Goal: Task Accomplishment & Management: Manage account settings

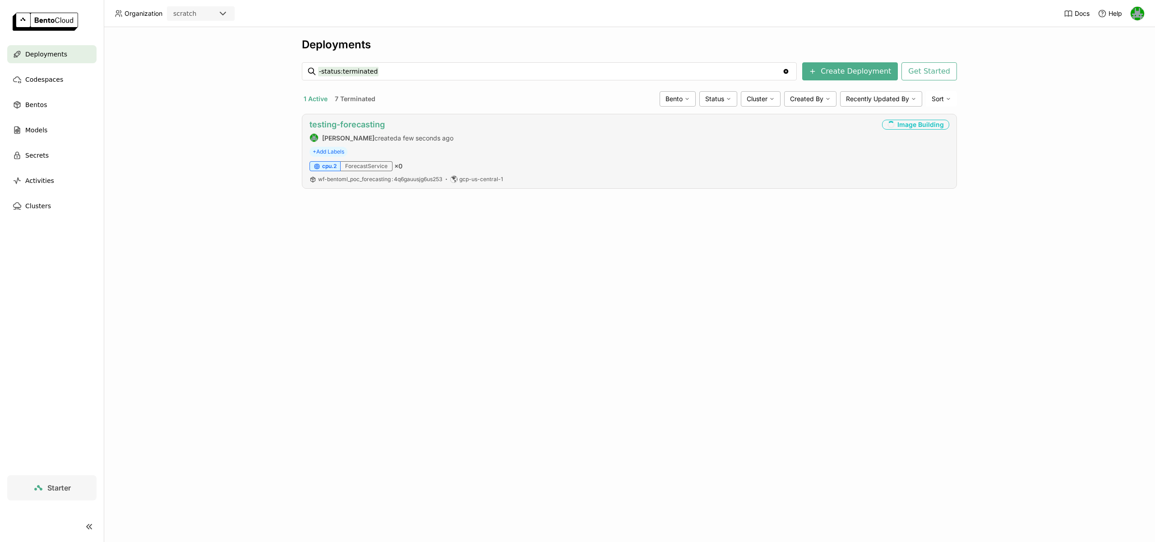
click at [336, 124] on link "testing-forecasting" at bounding box center [347, 124] width 75 height 9
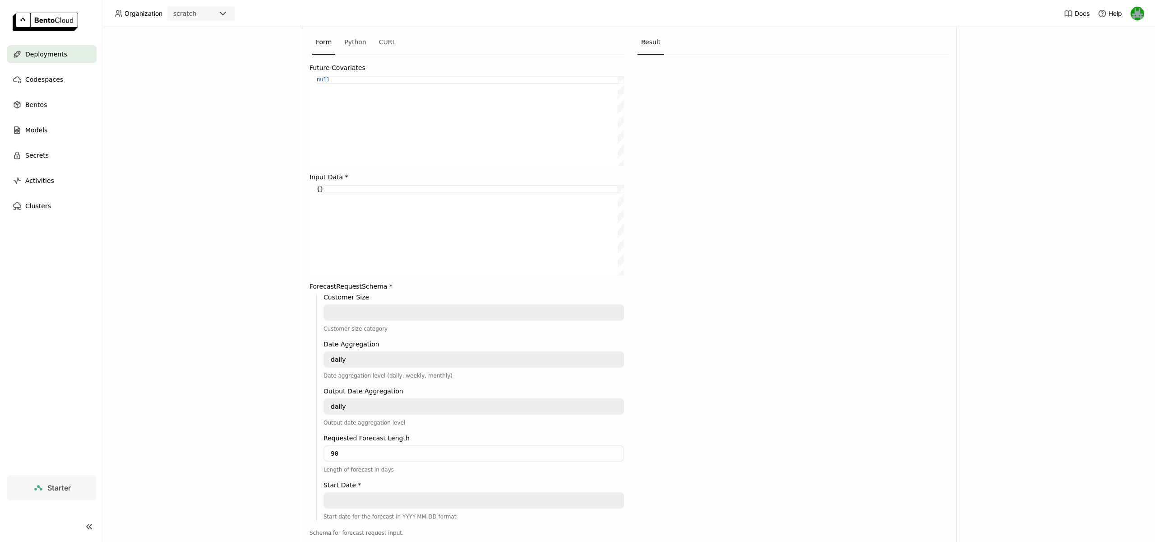
scroll to position [5, 0]
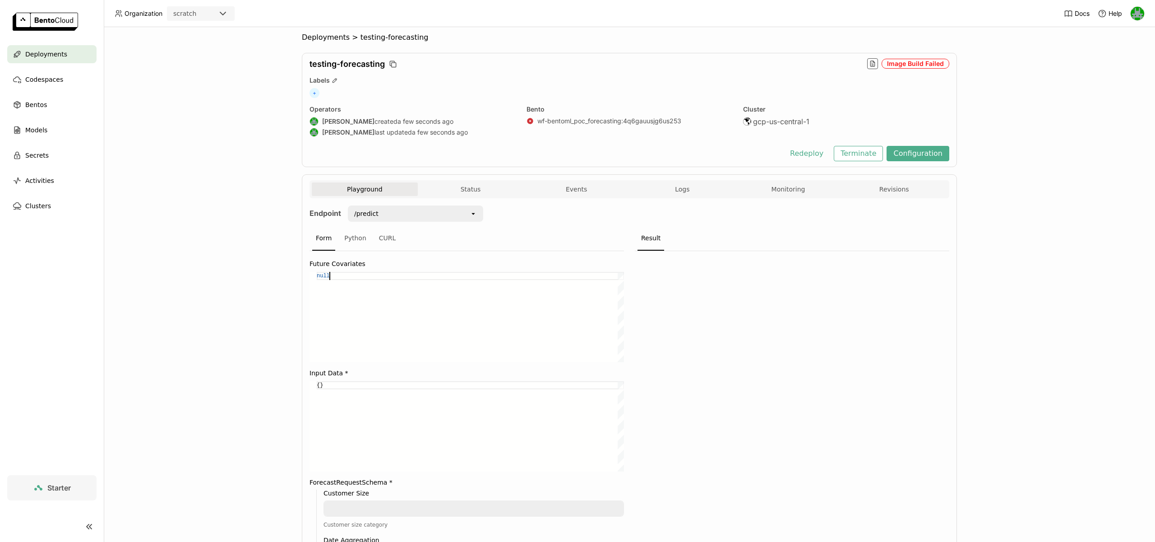
click at [359, 278] on div "null" at bounding box center [470, 317] width 307 height 90
click at [346, 386] on div "{}" at bounding box center [470, 426] width 307 height 90
click at [355, 235] on div "Python" at bounding box center [355, 238] width 29 height 24
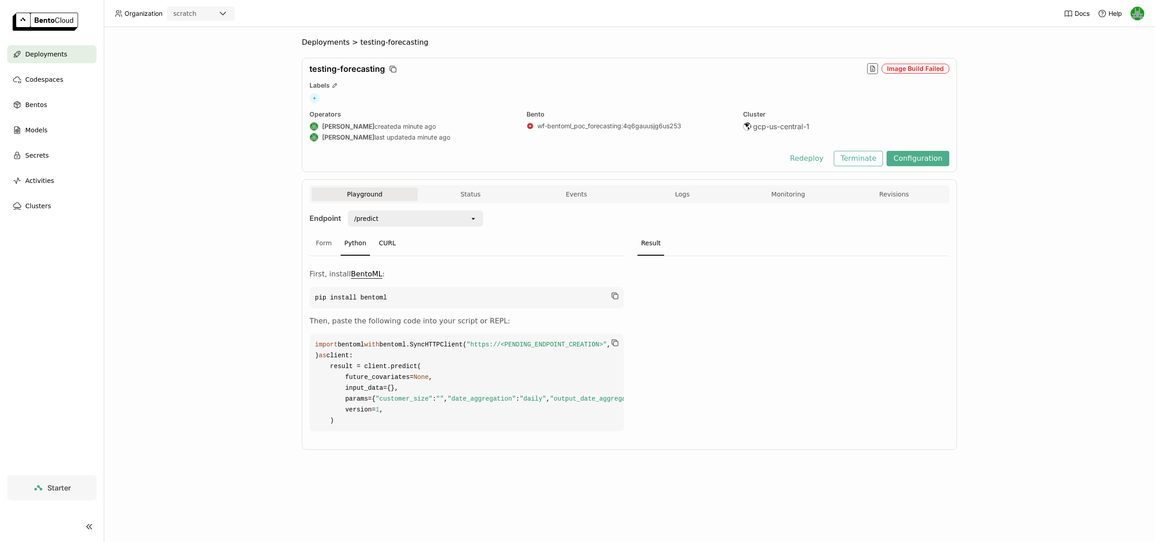
scroll to position [30, 0]
click at [382, 231] on div "CURL" at bounding box center [388, 243] width 24 height 24
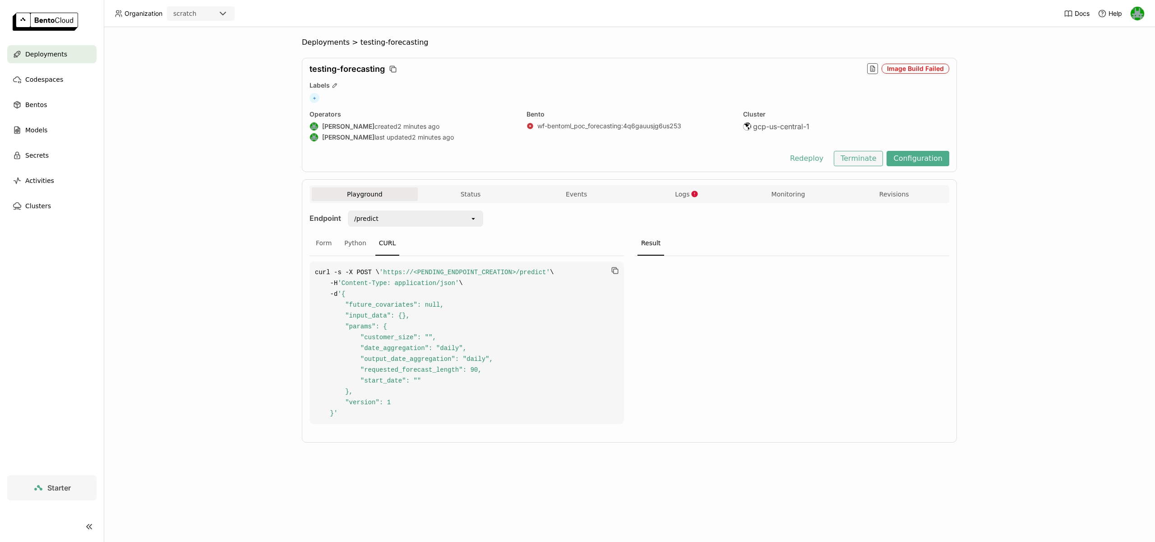
click at [872, 153] on button "Terminate" at bounding box center [858, 158] width 49 height 15
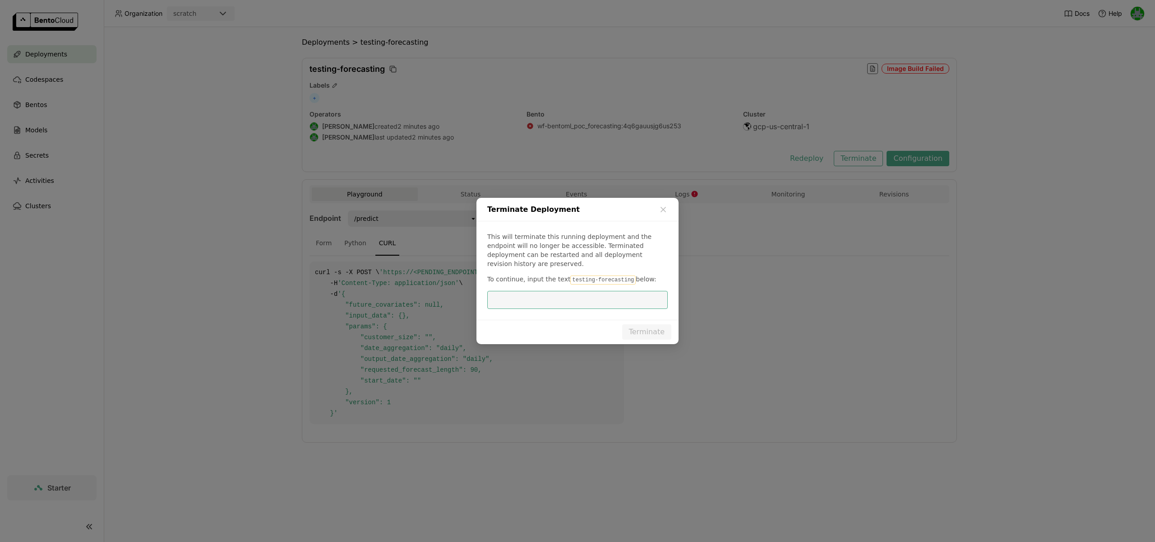
click at [603, 275] on code "testing-forecasting" at bounding box center [602, 279] width 65 height 9
click at [598, 275] on code "testing-forecasting" at bounding box center [602, 279] width 65 height 9
click at [570, 275] on code "testing-forecasting" at bounding box center [602, 279] width 65 height 9
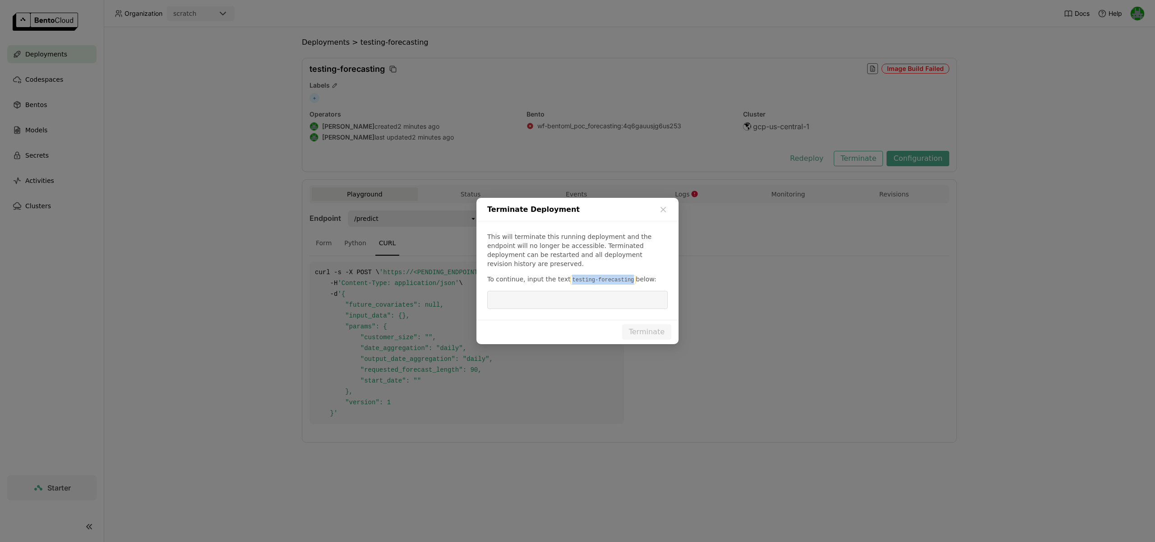
drag, startPoint x: 567, startPoint y: 274, endPoint x: 628, endPoint y: 276, distance: 61.0
click at [628, 276] on code "testing-forecasting" at bounding box center [602, 279] width 65 height 9
copy code "testing-forecasting"
click at [617, 291] on input "dialog" at bounding box center [578, 299] width 170 height 17
paste input "testing-forecasting"
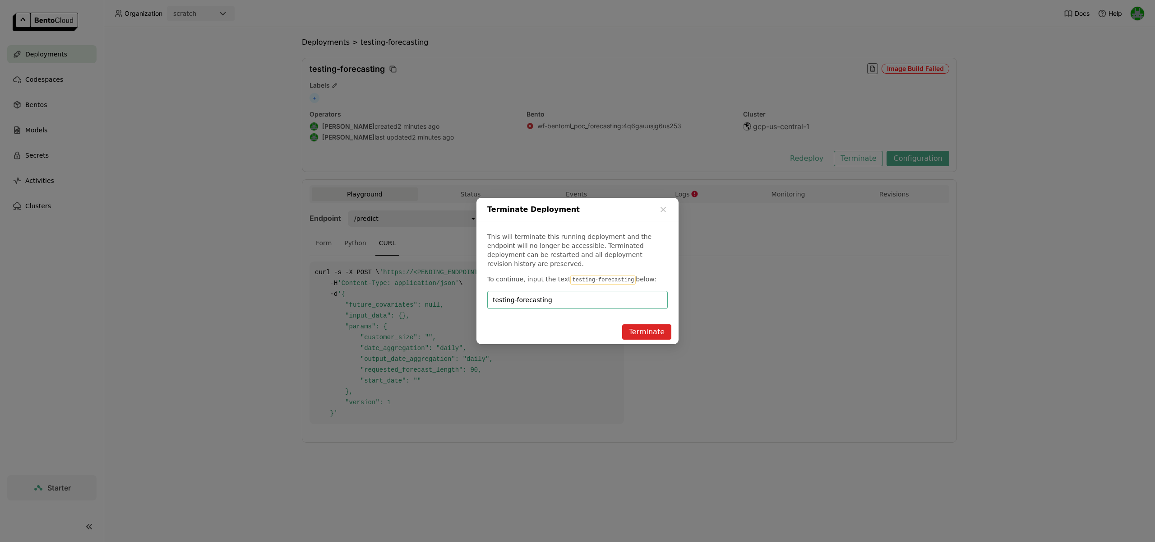
type input "testing-forecasting"
click at [639, 324] on button "Terminate" at bounding box center [646, 331] width 49 height 15
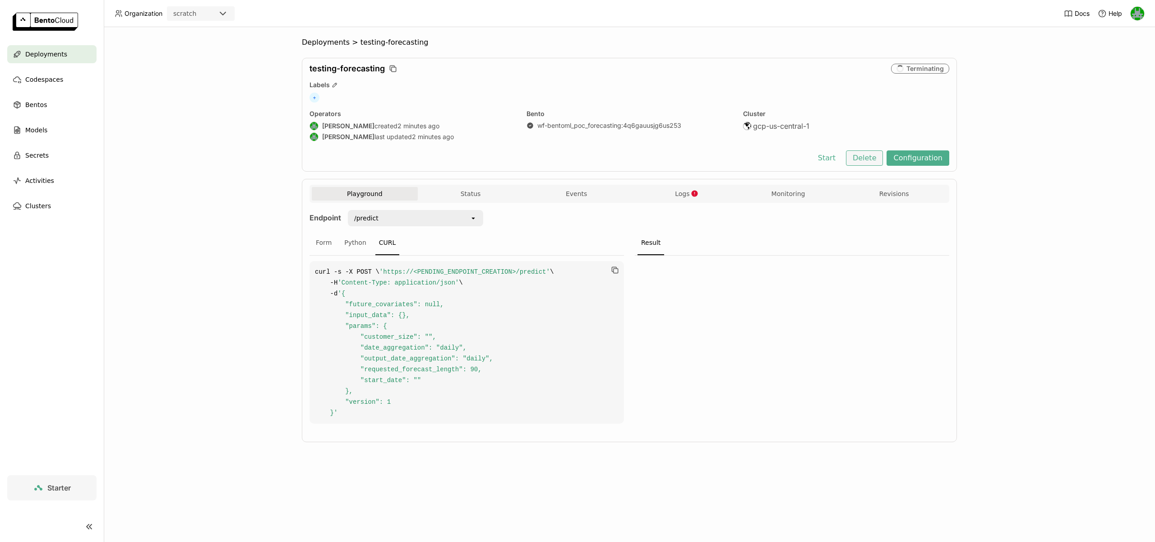
click at [865, 159] on button "Delete" at bounding box center [864, 157] width 37 height 15
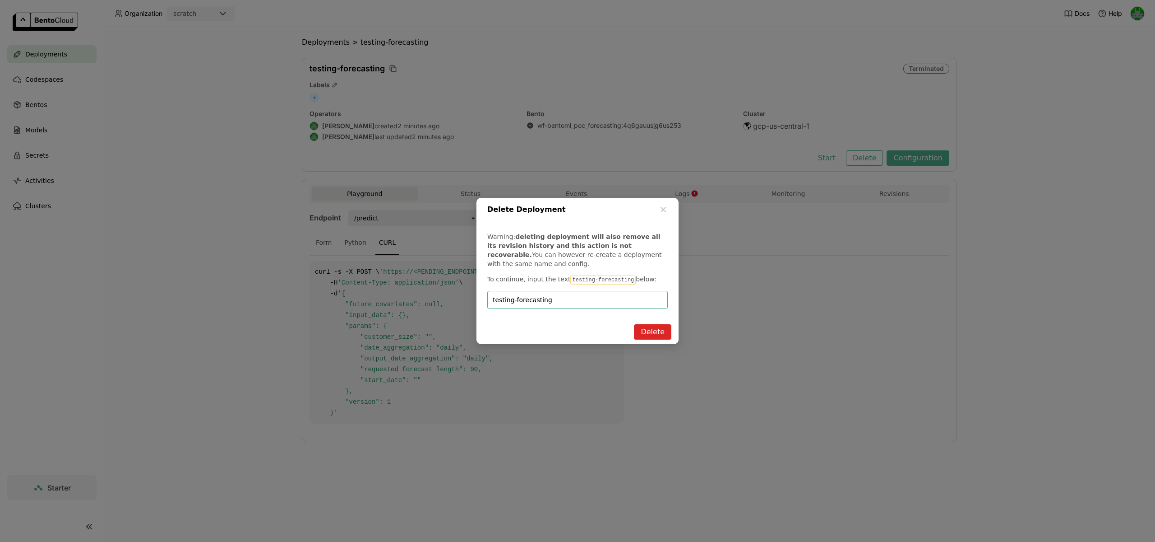
type input "testing-forecasting"
click at [647, 328] on button "Delete" at bounding box center [652, 331] width 37 height 15
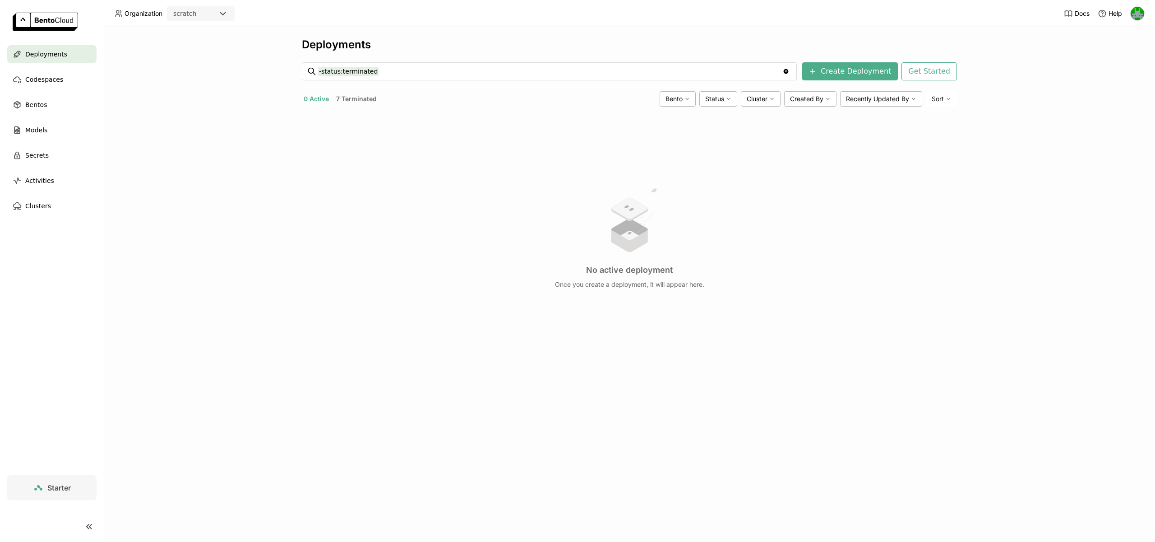
click at [32, 50] on span "Deployments" at bounding box center [46, 54] width 42 height 11
click at [50, 60] on div "Deployments" at bounding box center [51, 54] width 89 height 18
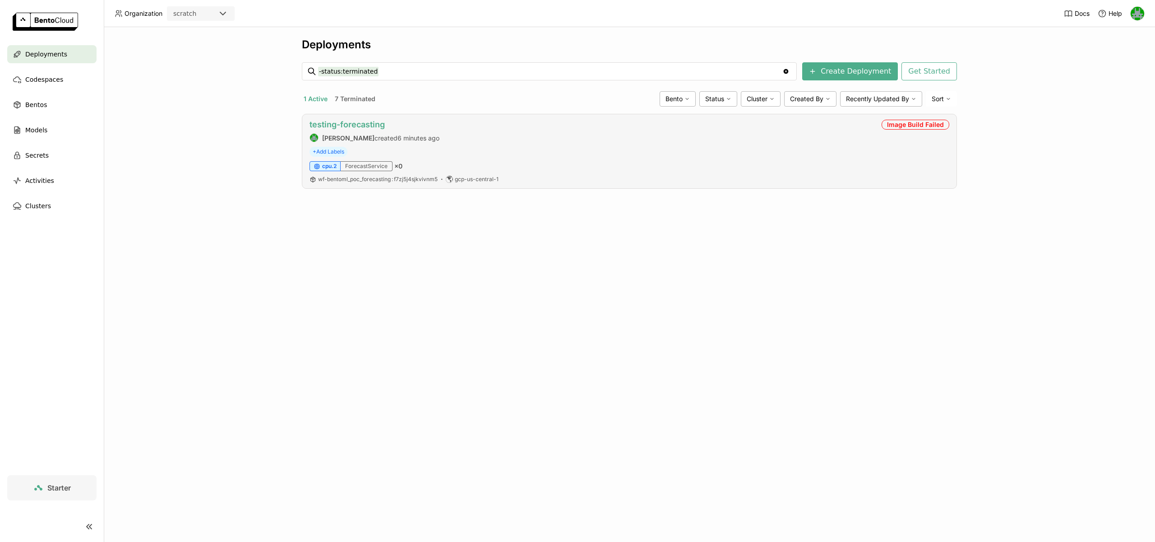
click at [330, 121] on link "testing-forecasting" at bounding box center [347, 124] width 75 height 9
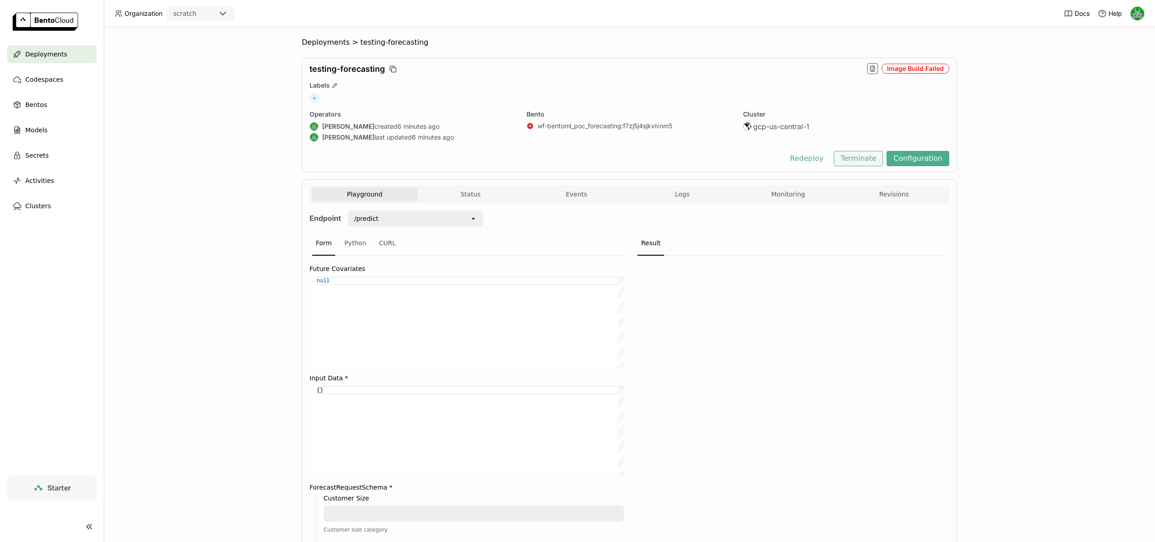
click at [876, 159] on button "Terminate" at bounding box center [858, 158] width 49 height 15
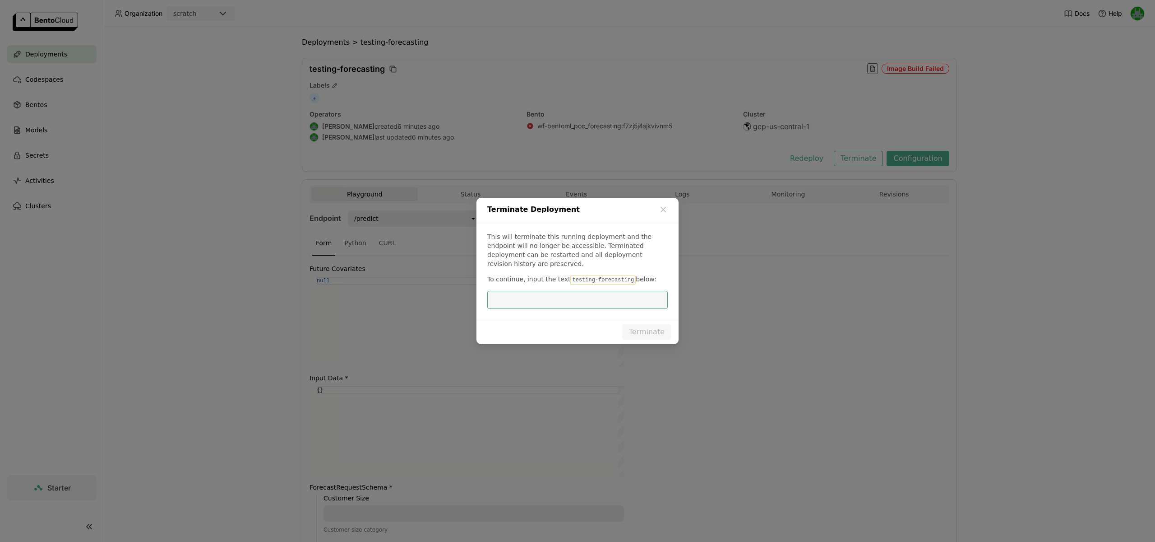
click at [600, 276] on code "testing-forecasting" at bounding box center [602, 279] width 65 height 9
click at [630, 276] on code "testing-forecasting" at bounding box center [602, 279] width 65 height 9
drag, startPoint x: 628, startPoint y: 276, endPoint x: 568, endPoint y: 275, distance: 60.0
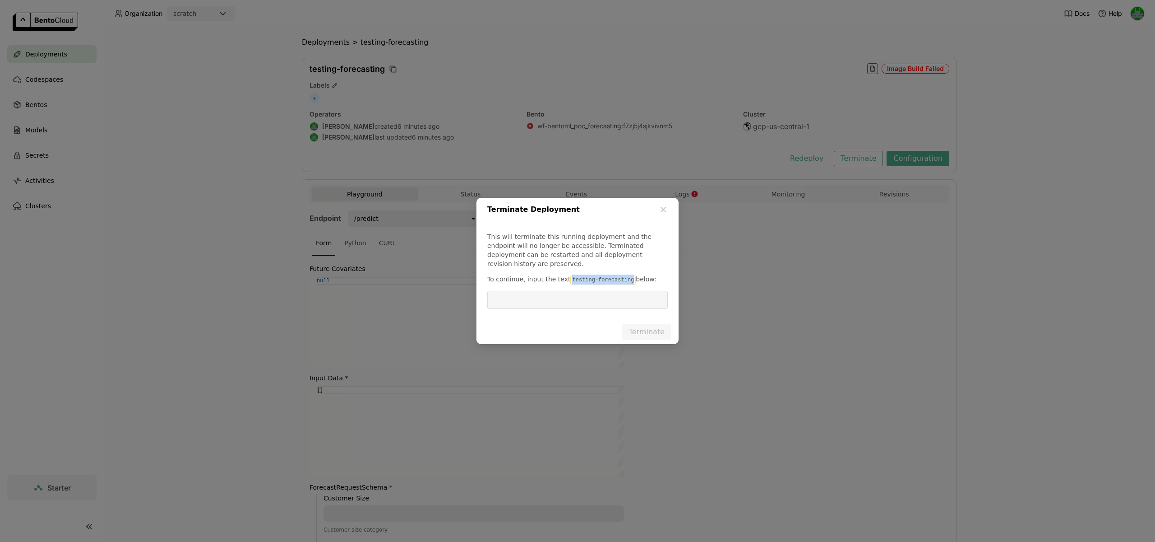
click at [570, 275] on code "testing-forecasting" at bounding box center [602, 279] width 65 height 9
copy code "testing-forecasting"
click at [570, 291] on input "dialog" at bounding box center [578, 299] width 170 height 17
paste input "testing-forecasting"
type input "testing-forecasting"
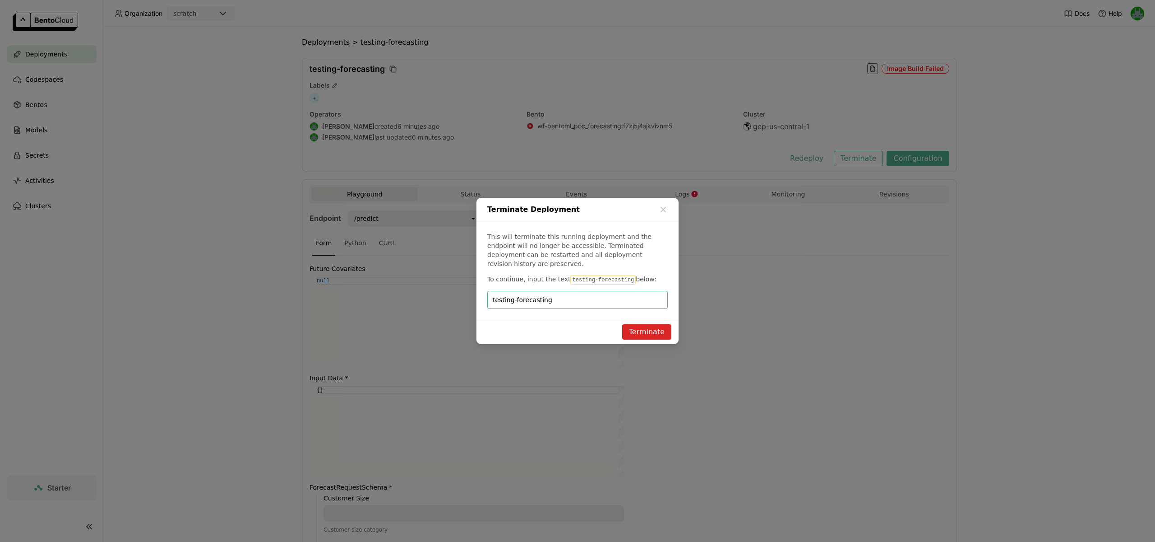
click at [644, 332] on button "Terminate" at bounding box center [646, 331] width 49 height 15
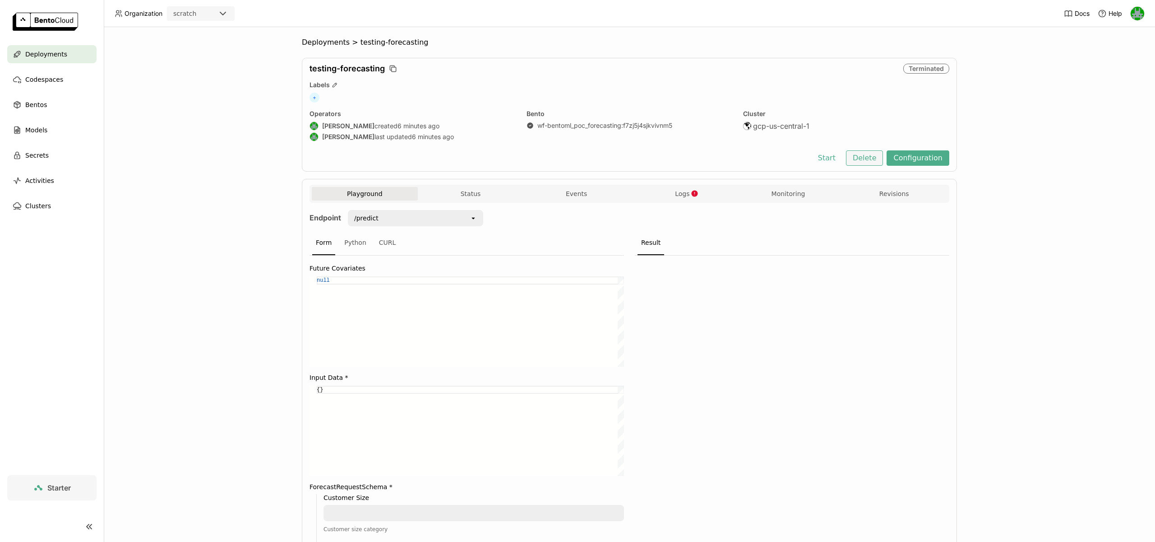
click at [883, 158] on button "Delete" at bounding box center [864, 157] width 37 height 15
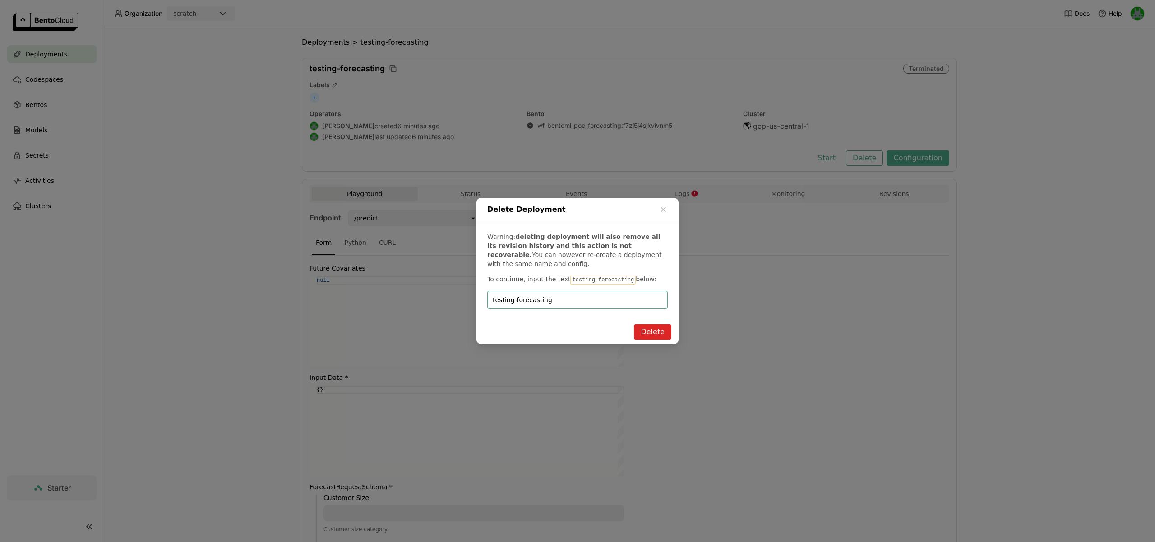
type input "testing-forecasting"
click at [655, 329] on button "Delete" at bounding box center [652, 331] width 37 height 15
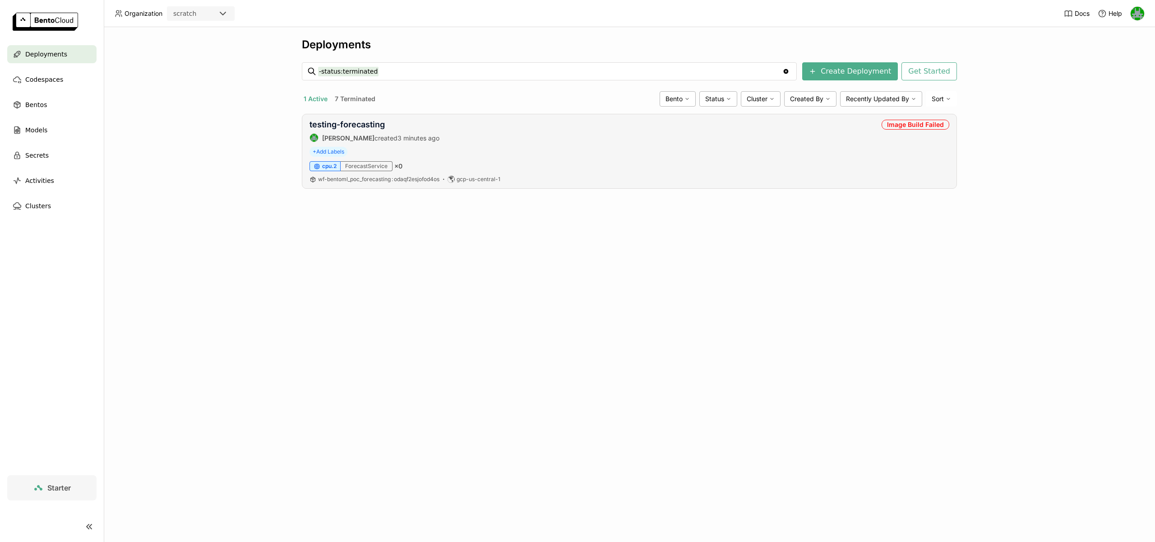
click at [848, 139] on div "testing-forecasting Sean Hickey created 3 minutes ago Image Build Failed" at bounding box center [630, 131] width 640 height 23
click at [358, 125] on link "testing-forecasting" at bounding box center [347, 124] width 75 height 9
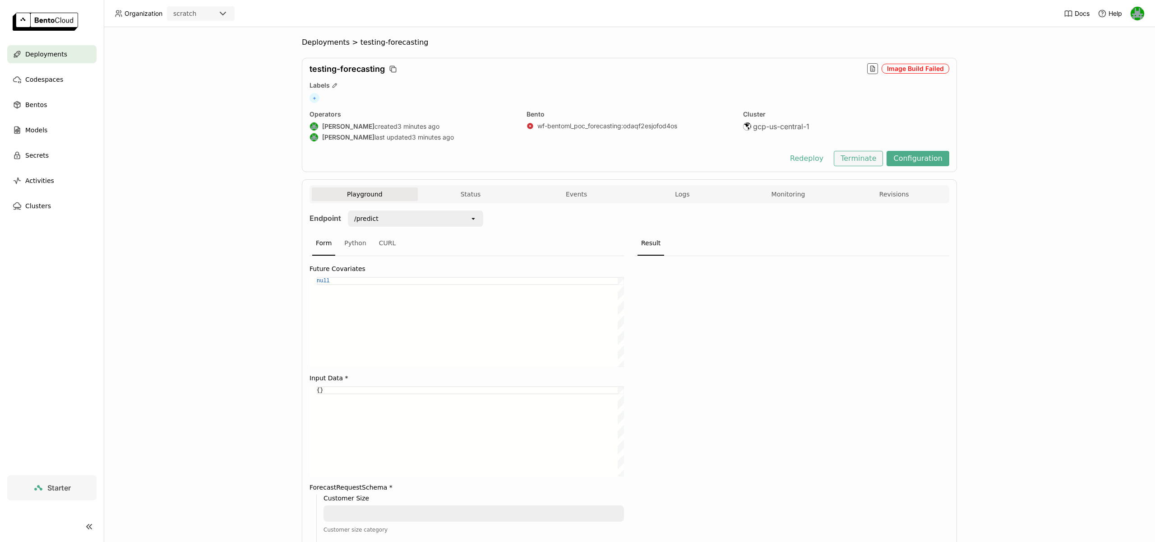
click at [870, 156] on button "Terminate" at bounding box center [858, 158] width 49 height 15
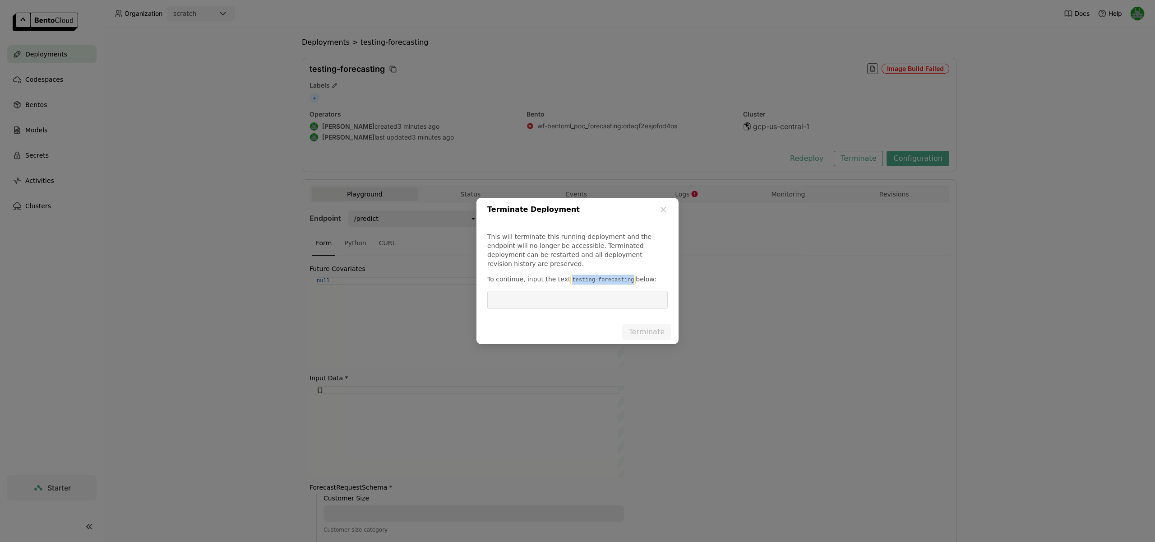
drag, startPoint x: 628, startPoint y: 275, endPoint x: 568, endPoint y: 276, distance: 60.0
click at [570, 276] on code "testing-forecasting" at bounding box center [602, 279] width 65 height 9
copy code "testing-forecasting"
click at [569, 291] on input "dialog" at bounding box center [578, 299] width 170 height 17
paste input "testing-forecasting"
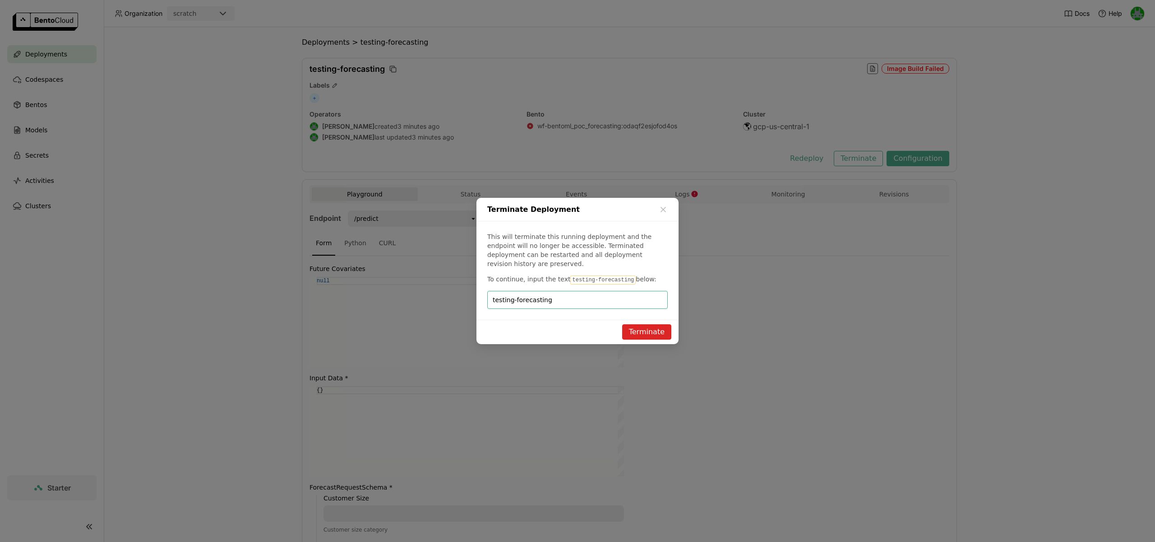
type input "testing-forecasting"
click at [636, 325] on button "Terminate" at bounding box center [646, 331] width 49 height 15
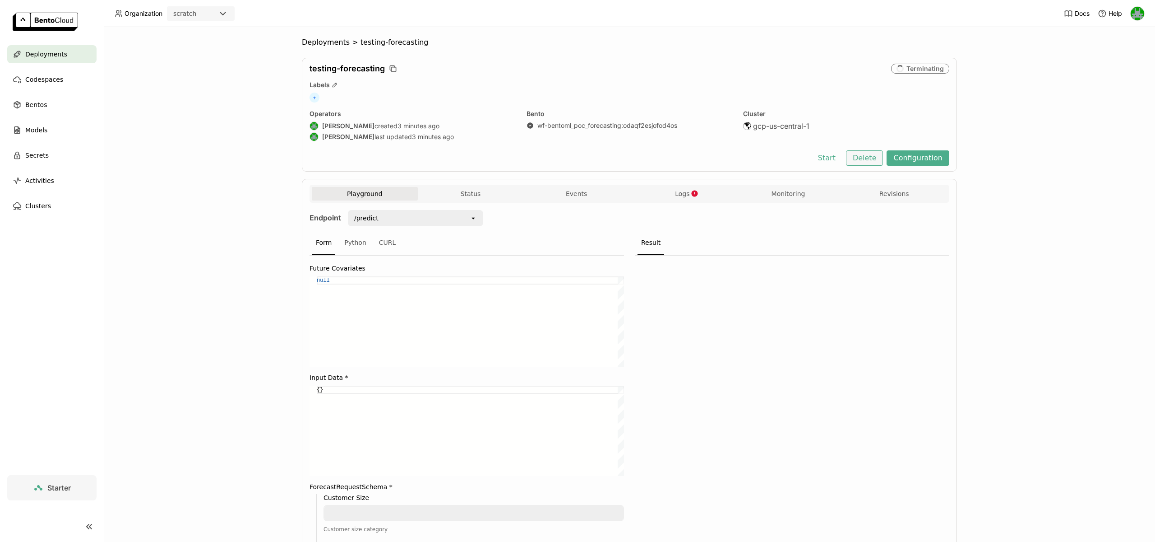
click at [864, 160] on button "Delete" at bounding box center [864, 157] width 37 height 15
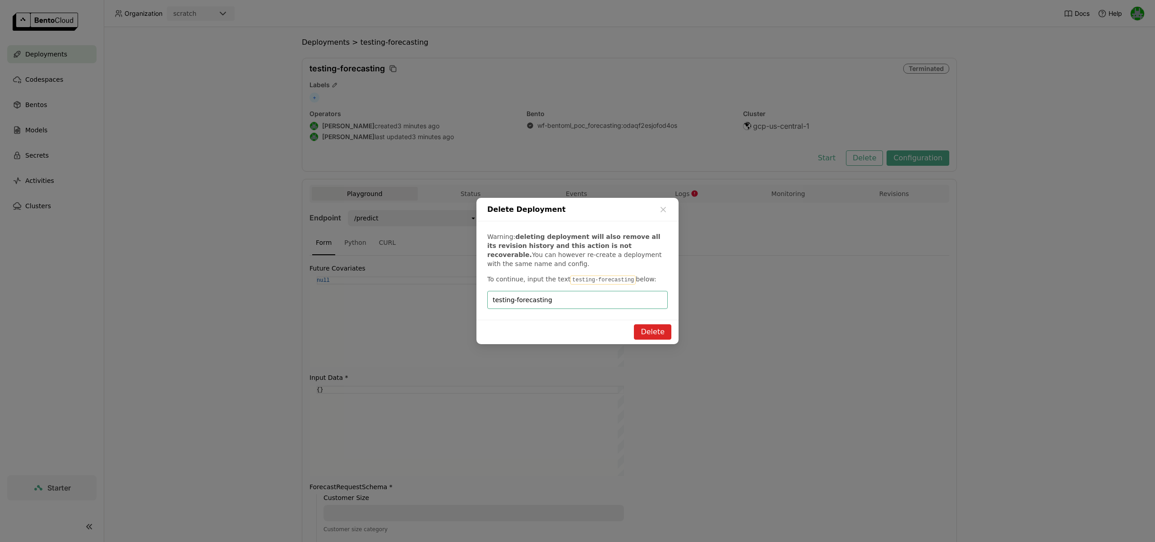
type input "testing-forecasting"
click at [640, 328] on button "Delete" at bounding box center [652, 331] width 37 height 15
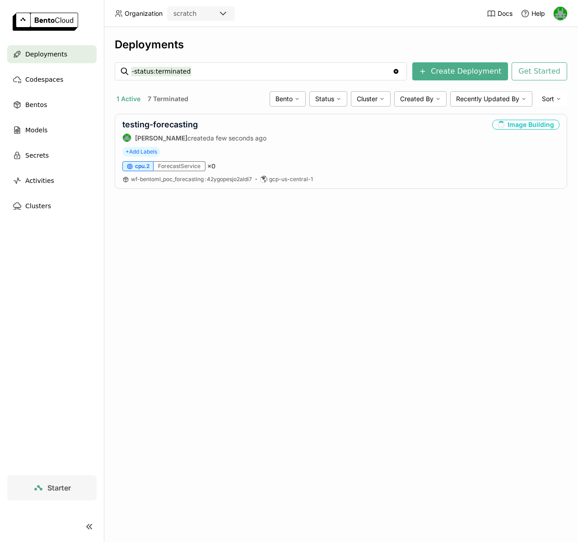
click at [311, 270] on div "Deployments -status:terminated -status:terminated Clear value Create Deployment…" at bounding box center [341, 284] width 474 height 515
click at [157, 122] on link "testing-forecasting" at bounding box center [159, 124] width 75 height 9
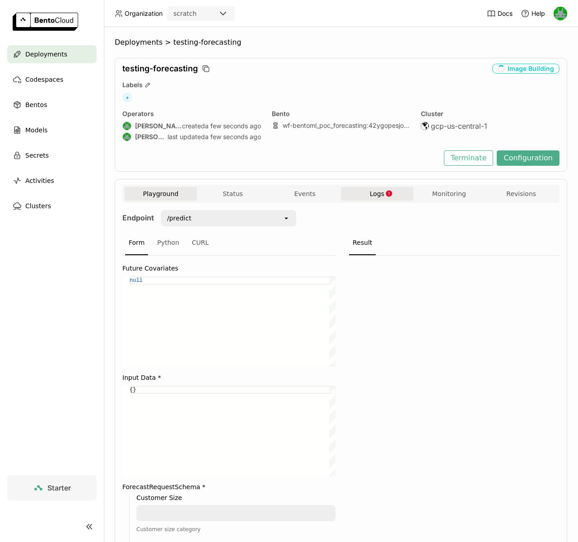
click at [385, 190] on icon "button" at bounding box center [389, 194] width 8 height 8
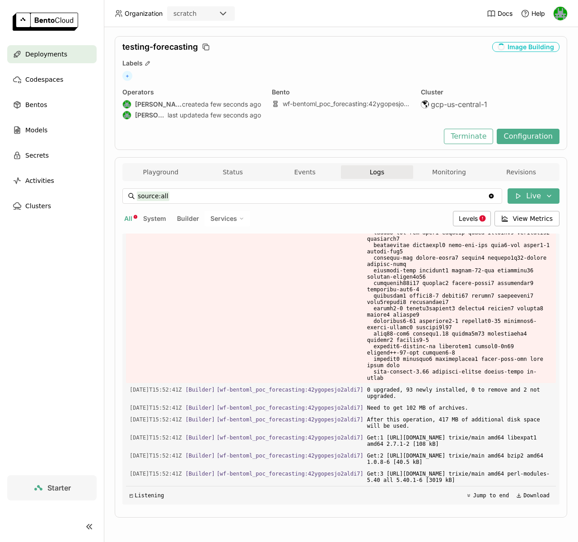
scroll to position [4737, 0]
click at [163, 177] on button "Playground" at bounding box center [161, 172] width 72 height 14
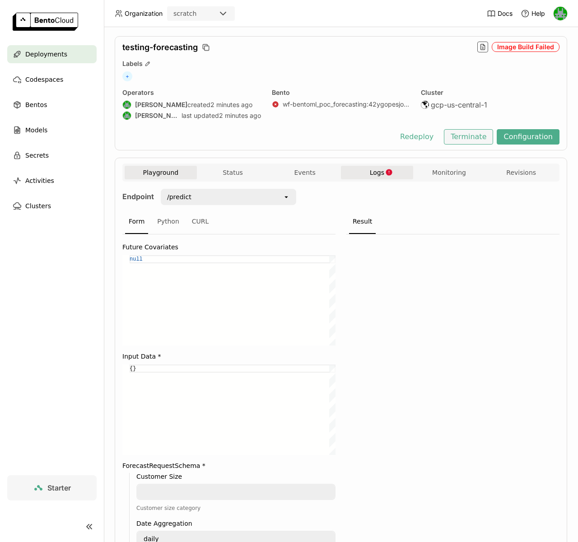
drag, startPoint x: 473, startPoint y: 139, endPoint x: 477, endPoint y: 138, distance: 4.5
click at [477, 138] on button "Terminate" at bounding box center [468, 136] width 49 height 15
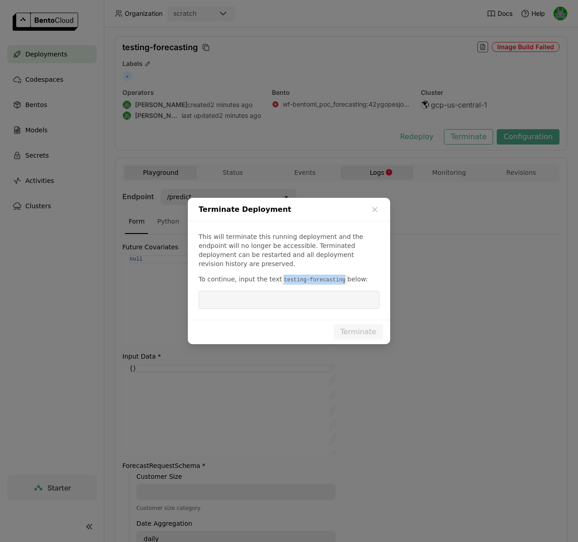
drag, startPoint x: 279, startPoint y: 275, endPoint x: 339, endPoint y: 296, distance: 63.7
click at [340, 277] on code "testing-forecasting" at bounding box center [314, 279] width 65 height 9
copy code "testing-forecasting"
click at [278, 302] on input "dialog" at bounding box center [289, 299] width 170 height 17
paste input "testing-forecasting"
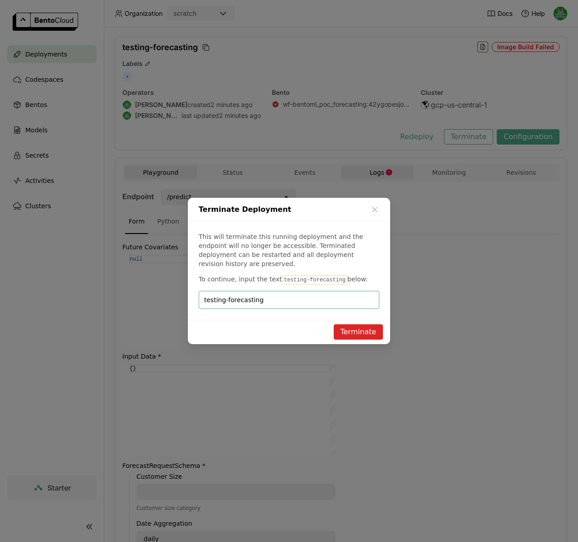
type input "testing-forecasting"
click at [342, 324] on button "Terminate" at bounding box center [358, 331] width 49 height 15
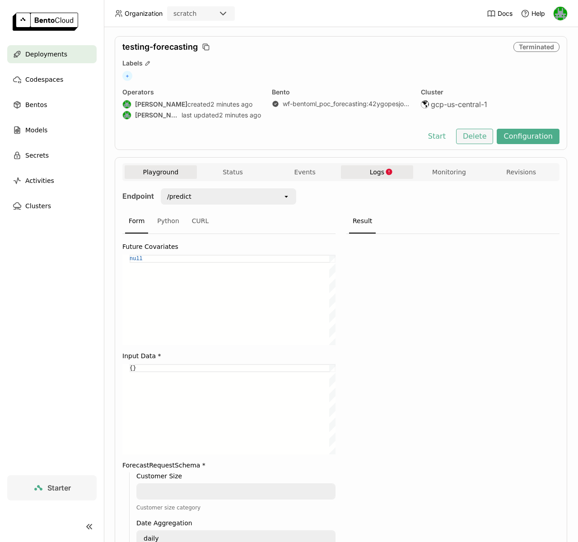
click at [478, 141] on button "Delete" at bounding box center [474, 136] width 37 height 15
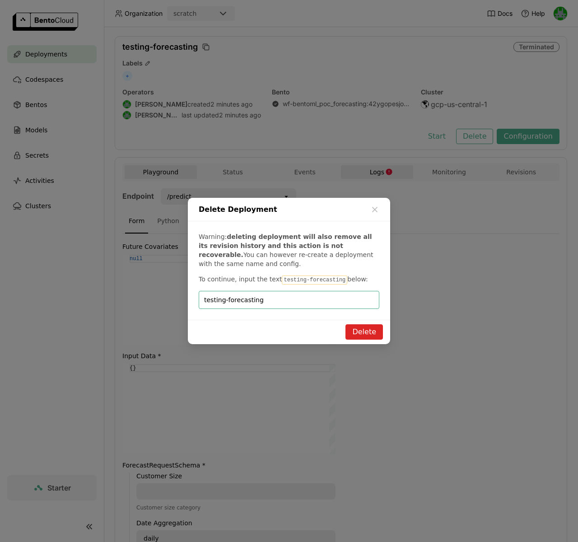
type input "testing-forecasting"
click at [357, 332] on button "Delete" at bounding box center [363, 331] width 37 height 15
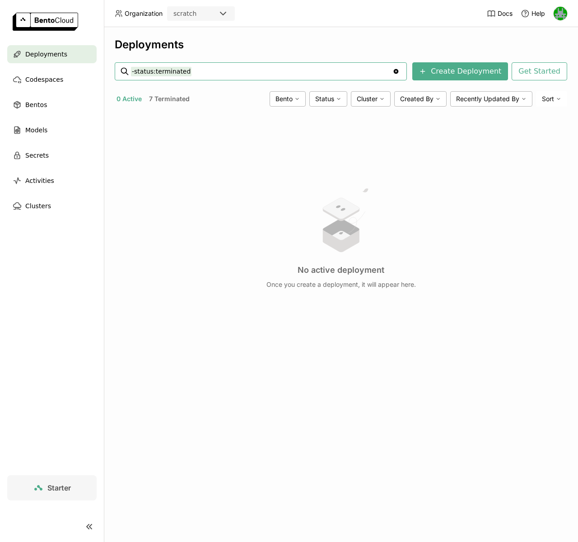
click at [57, 52] on span "Deployments" at bounding box center [46, 54] width 42 height 11
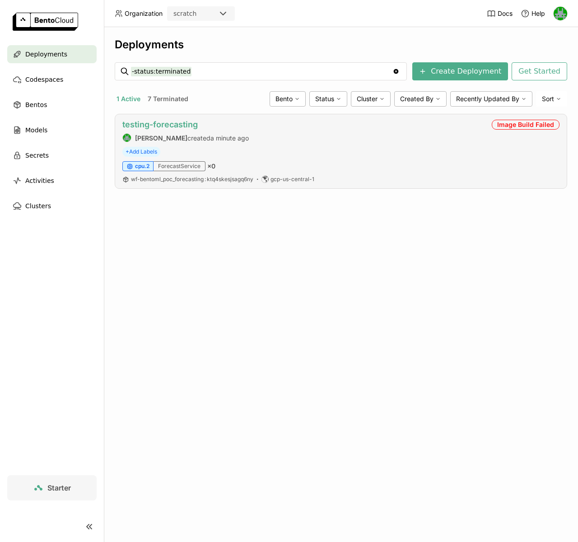
click at [154, 125] on link "testing-forecasting" at bounding box center [159, 124] width 75 height 9
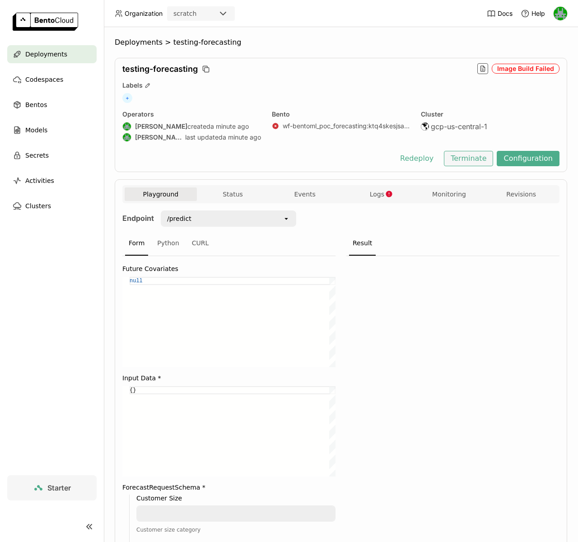
click at [476, 156] on button "Terminate" at bounding box center [468, 158] width 49 height 15
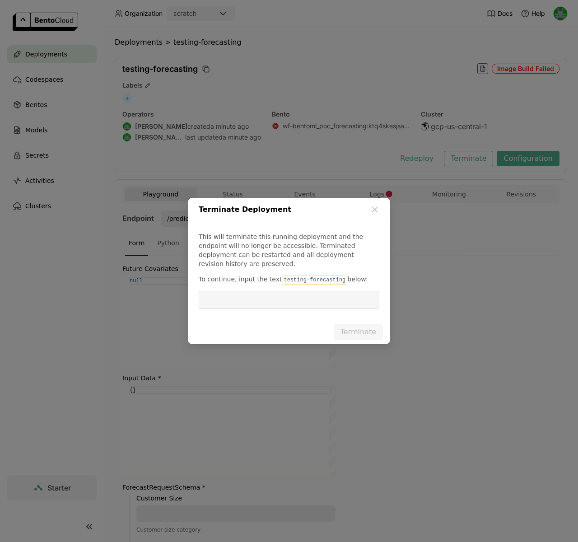
drag, startPoint x: 280, startPoint y: 272, endPoint x: 312, endPoint y: 274, distance: 32.5
click at [311, 275] on code "testing-forecasting" at bounding box center [314, 279] width 65 height 9
drag, startPoint x: 341, startPoint y: 276, endPoint x: 279, endPoint y: 275, distance: 61.8
click at [282, 275] on code "testing-forecasting" at bounding box center [314, 279] width 65 height 9
copy code "testing-forecasting"
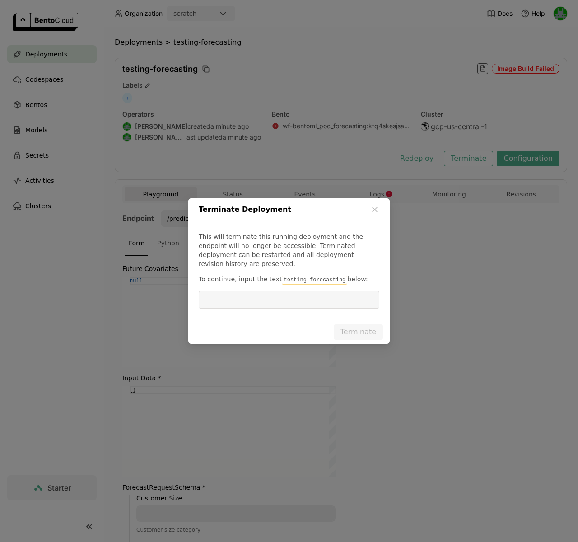
click at [277, 291] on input "dialog" at bounding box center [289, 299] width 170 height 17
paste input "testing-forecasting"
type input "testing-forecasting"
click at [341, 326] on button "Terminate" at bounding box center [358, 331] width 49 height 15
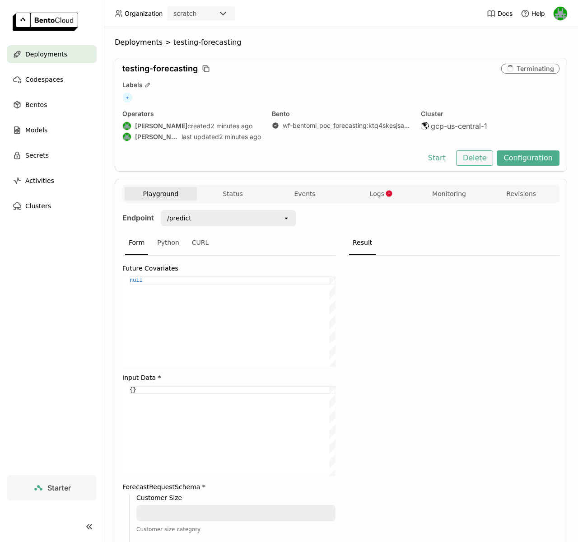
click at [473, 160] on button "Delete" at bounding box center [474, 157] width 37 height 15
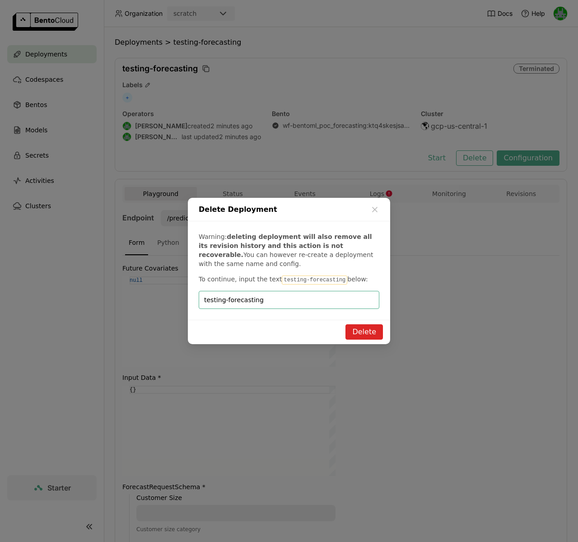
type input "testing-forecasting"
click at [357, 328] on button "Delete" at bounding box center [363, 331] width 37 height 15
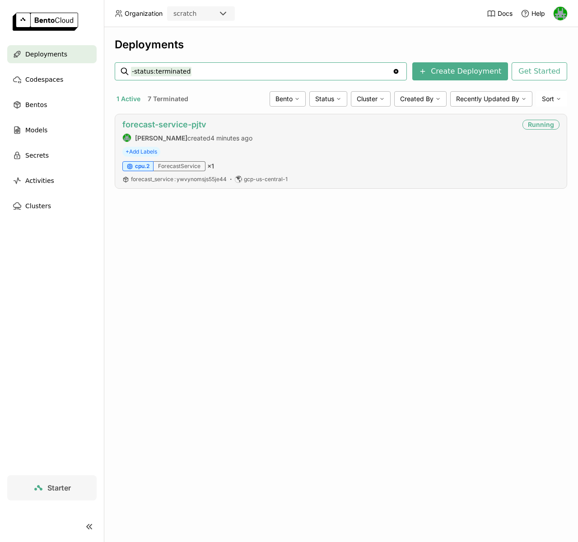
click at [167, 125] on link "forecast-service-pjtv" at bounding box center [164, 124] width 84 height 9
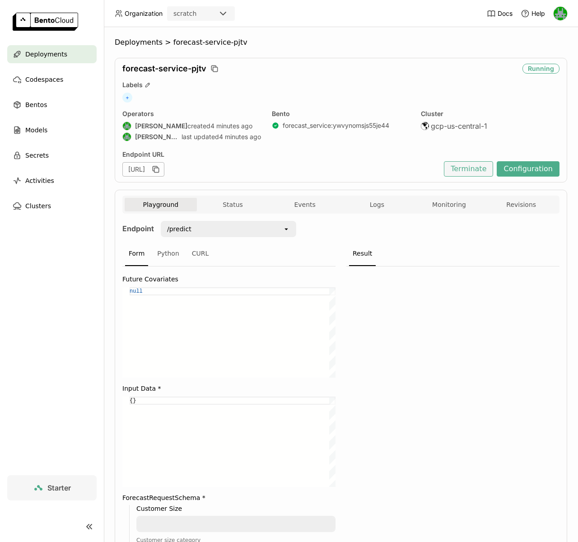
click at [466, 166] on button "Terminate" at bounding box center [468, 168] width 49 height 15
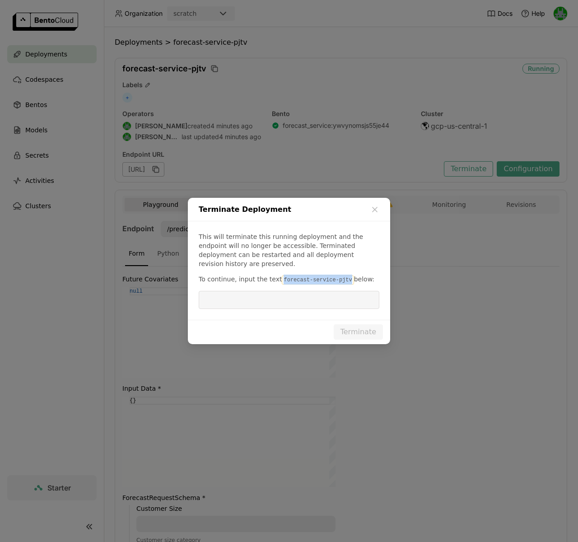
drag, startPoint x: 279, startPoint y: 274, endPoint x: 348, endPoint y: 275, distance: 68.6
click at [347, 275] on code "forecast-service-pjtv" at bounding box center [318, 279] width 72 height 9
copy code "forecast-service-pjtv"
click at [288, 297] on input "dialog" at bounding box center [289, 299] width 170 height 17
paste input "forecast-service-pjtv"
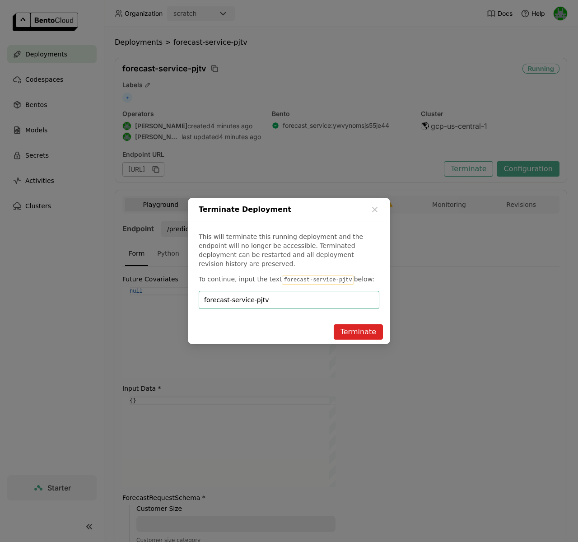
type input "forecast-service-pjtv"
click at [357, 325] on button "Terminate" at bounding box center [358, 331] width 49 height 15
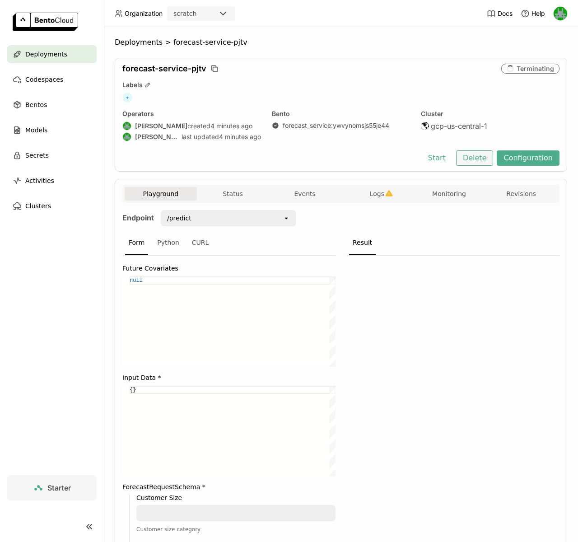
click at [470, 165] on button "Delete" at bounding box center [474, 157] width 37 height 15
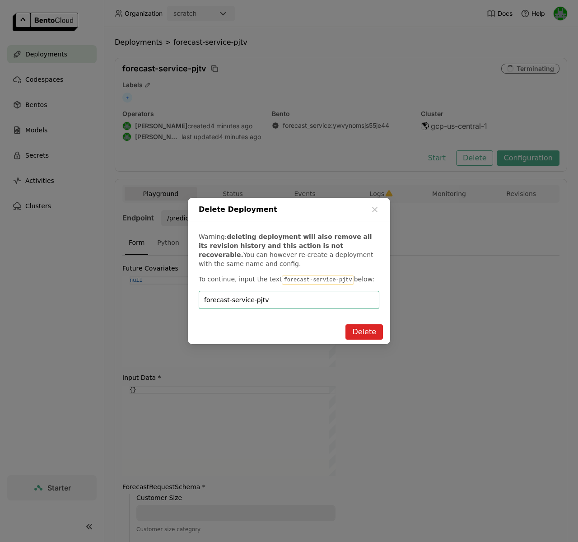
type input "forecast-service-pjtv"
click at [358, 329] on button "Delete" at bounding box center [363, 331] width 37 height 15
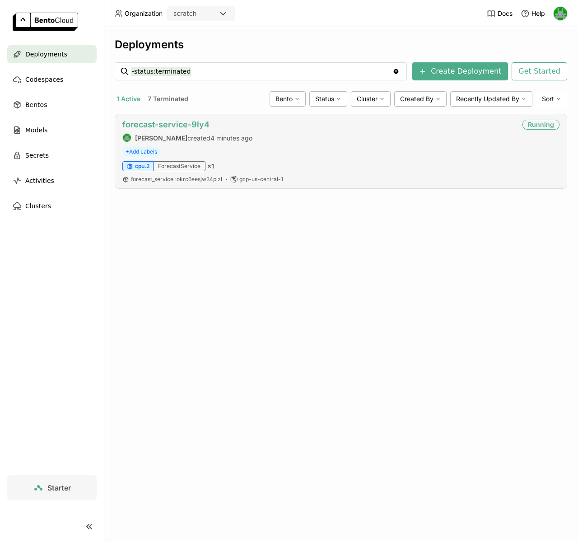
click at [172, 124] on link "forecast-service-9ly4" at bounding box center [165, 124] width 87 height 9
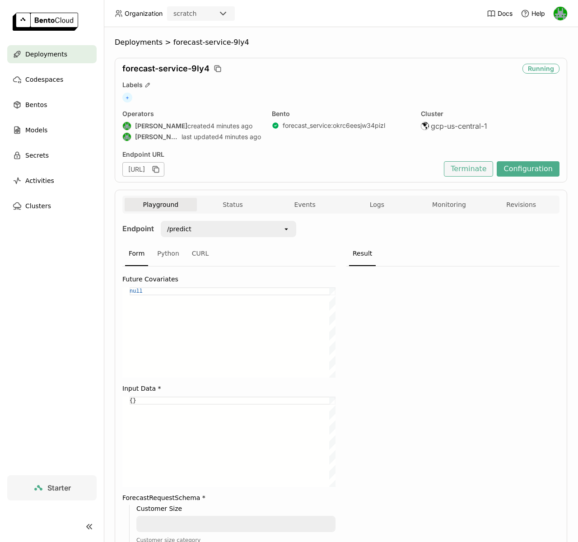
click at [466, 166] on button "Terminate" at bounding box center [468, 168] width 49 height 15
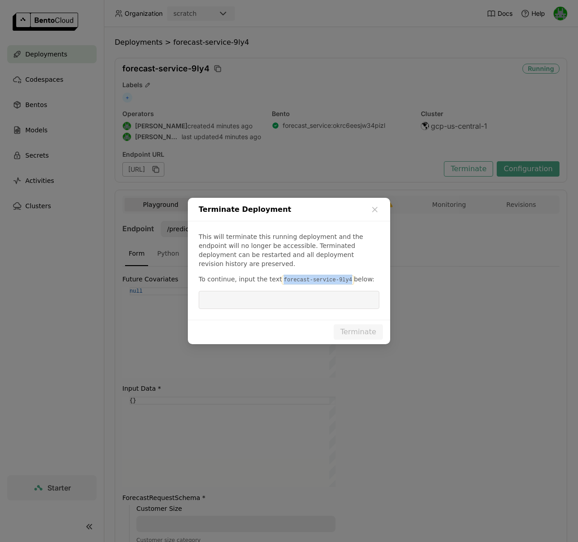
drag, startPoint x: 345, startPoint y: 275, endPoint x: 279, endPoint y: 276, distance: 65.9
click at [282, 276] on code "forecast-service-9ly4" at bounding box center [318, 279] width 72 height 9
copy code "forecast-service-9ly4"
click at [285, 291] on input "dialog" at bounding box center [289, 299] width 170 height 17
paste input "forecast-service-9ly4"
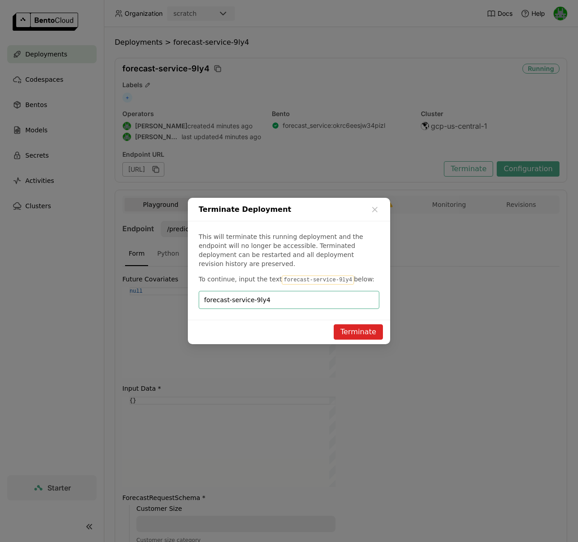
type input "forecast-service-9ly4"
click at [343, 324] on button "Terminate" at bounding box center [358, 331] width 49 height 15
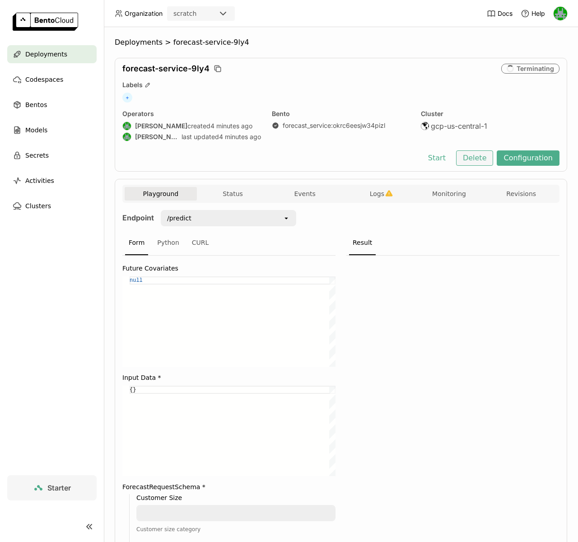
click at [468, 154] on button "Delete" at bounding box center [474, 157] width 37 height 15
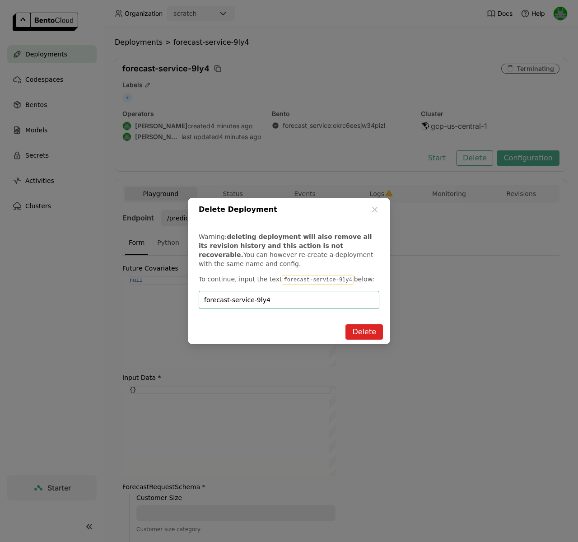
type input "forecast-service-9ly4"
click at [360, 329] on button "Delete" at bounding box center [363, 331] width 37 height 15
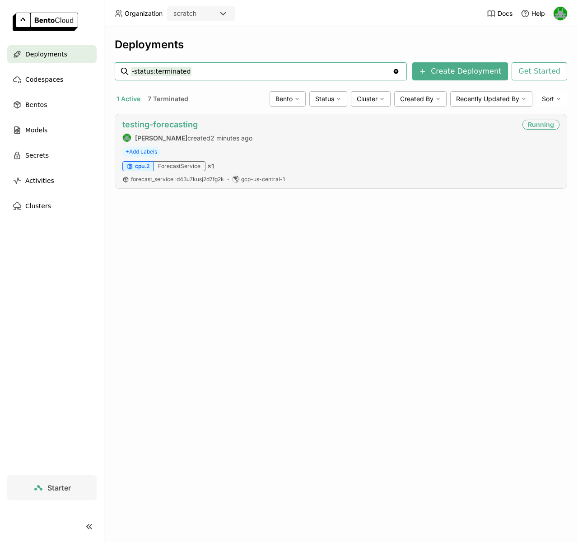
click at [162, 123] on link "testing-forecasting" at bounding box center [159, 124] width 75 height 9
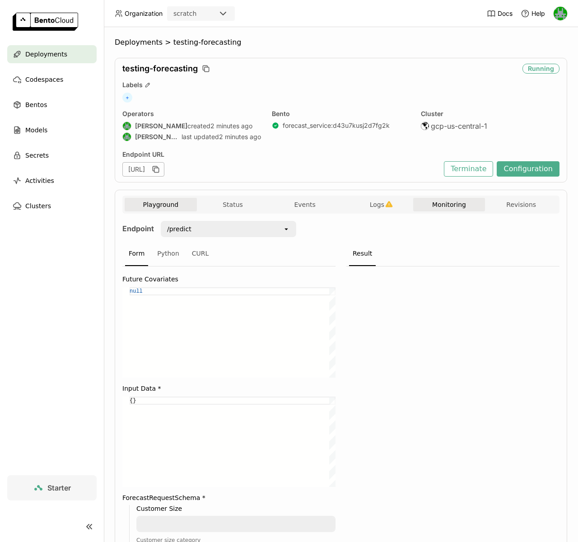
click at [424, 204] on button "Monitoring" at bounding box center [449, 205] width 72 height 14
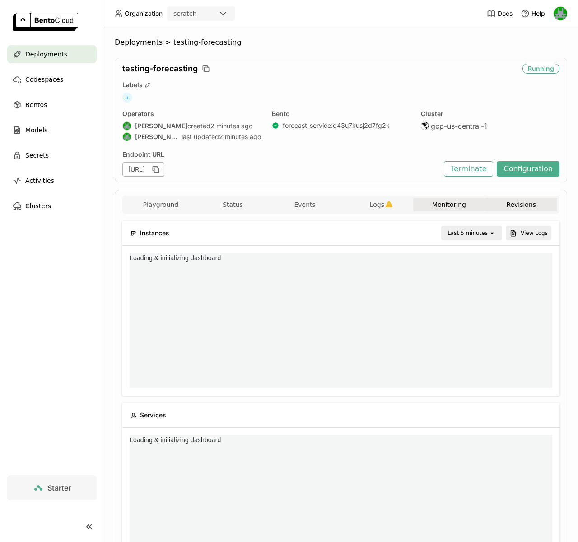
click at [525, 204] on button "Revisions" at bounding box center [521, 205] width 72 height 14
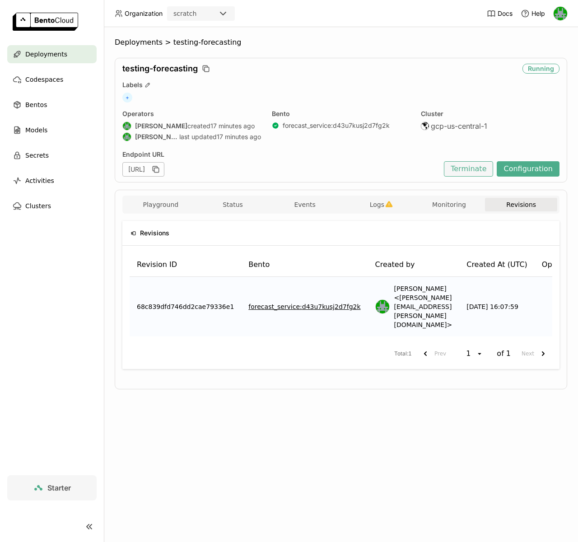
click at [471, 167] on button "Terminate" at bounding box center [468, 168] width 49 height 15
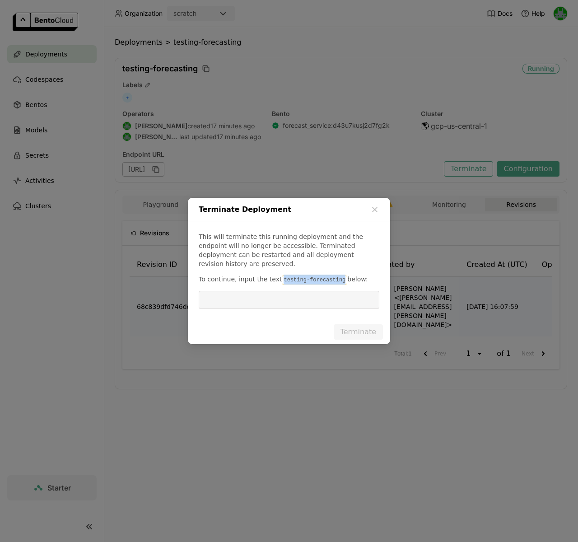
drag, startPoint x: 279, startPoint y: 273, endPoint x: 340, endPoint y: 274, distance: 60.5
click at [340, 275] on code "testing-forecasting" at bounding box center [314, 279] width 65 height 9
copy code "testing-forecasting"
click at [284, 292] on input "dialog" at bounding box center [289, 299] width 170 height 17
paste input "testing-forecasting"
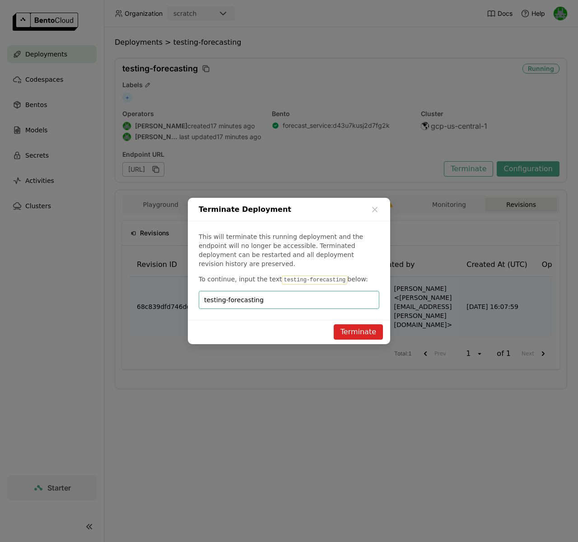
type input "testing-forecasting"
click at [362, 330] on button "Terminate" at bounding box center [358, 331] width 49 height 15
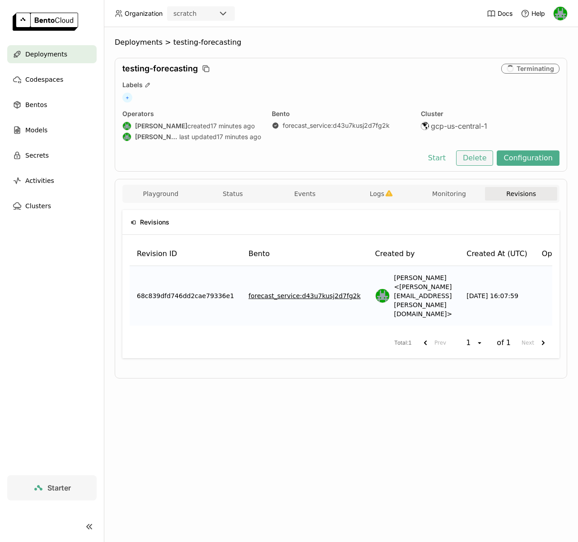
click at [476, 157] on button "Delete" at bounding box center [474, 157] width 37 height 15
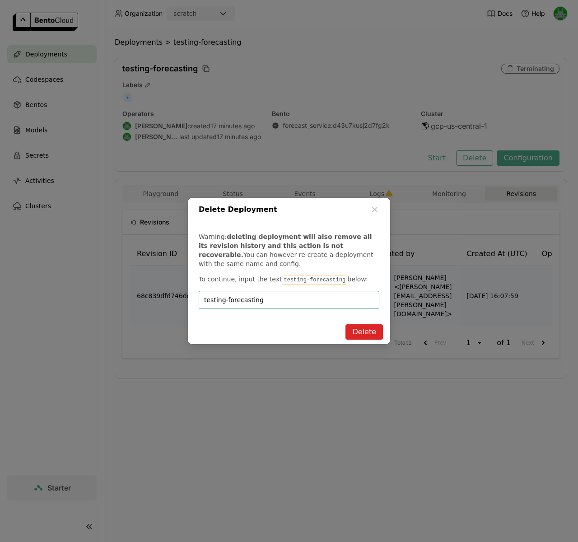
type input "testing-forecasting"
click at [354, 331] on button "Delete" at bounding box center [363, 331] width 37 height 15
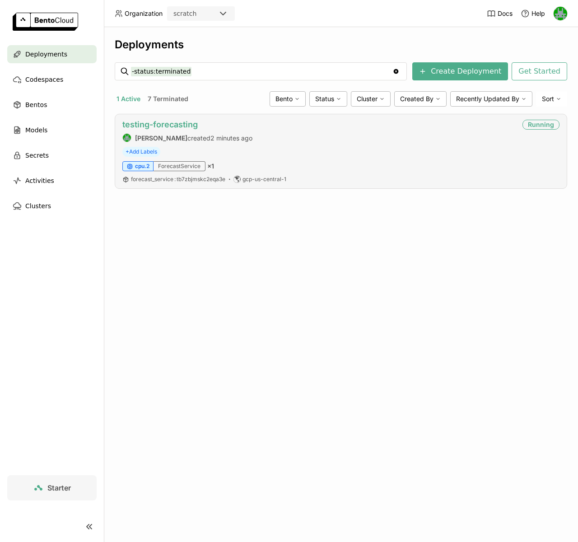
click at [164, 121] on link "testing-forecasting" at bounding box center [159, 124] width 75 height 9
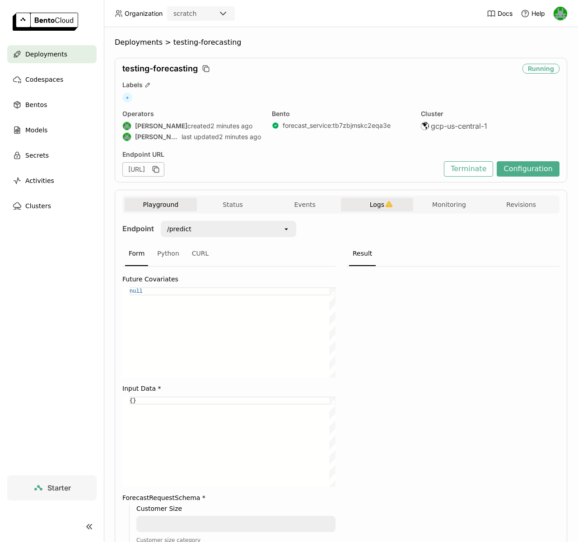
click at [359, 207] on button "Logs" at bounding box center [377, 205] width 72 height 14
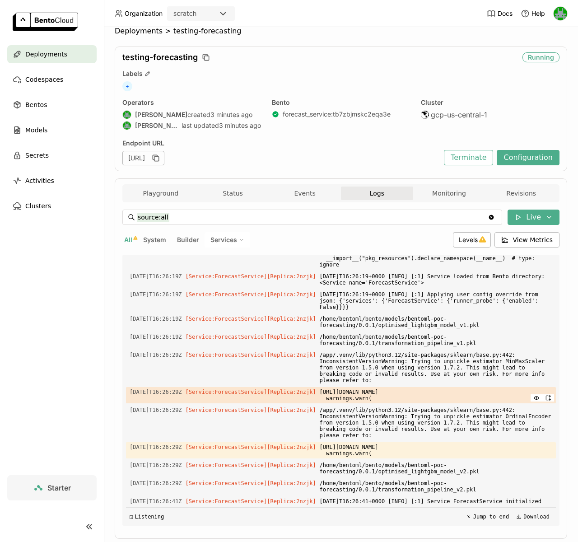
scroll to position [32, 0]
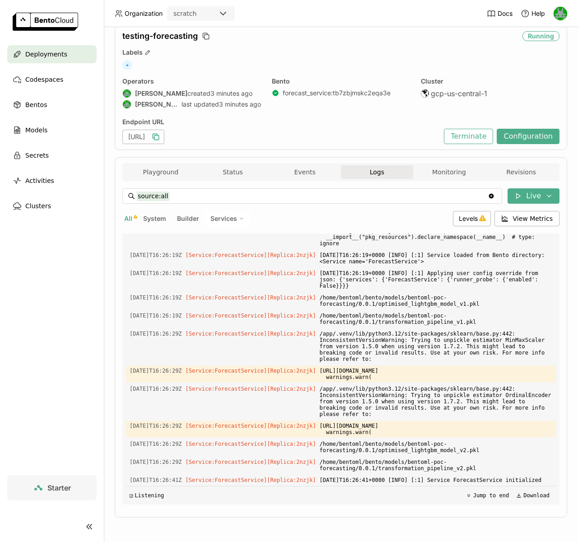
click at [160, 139] on icon "button" at bounding box center [155, 136] width 9 height 9
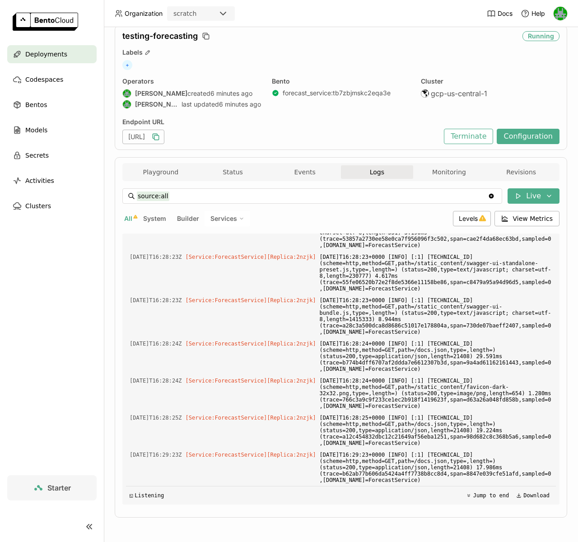
scroll to position [3041, 0]
click at [468, 135] on button "Terminate" at bounding box center [468, 136] width 49 height 15
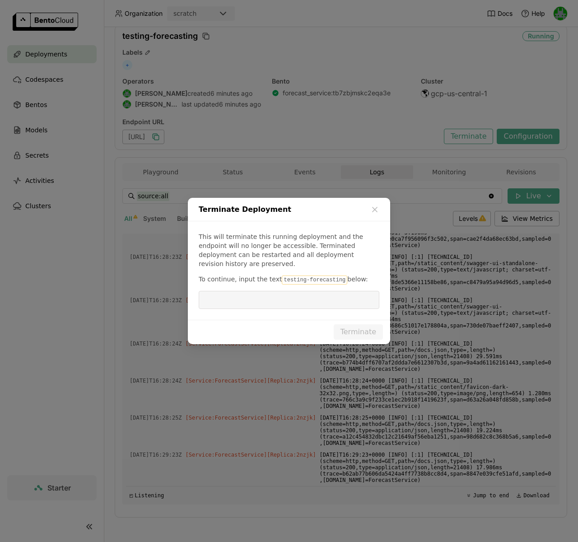
click at [315, 275] on code "testing-forecasting" at bounding box center [314, 279] width 65 height 9
click at [337, 275] on code "testing-forecasting" at bounding box center [314, 279] width 65 height 9
drag, startPoint x: 339, startPoint y: 276, endPoint x: 285, endPoint y: 274, distance: 54.2
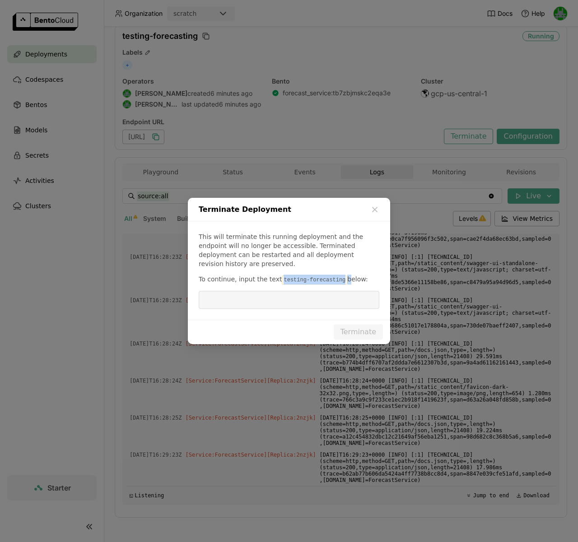
click at [291, 275] on code "testing-forecasting" at bounding box center [314, 279] width 65 height 9
click at [284, 275] on code "testing-forecasting" at bounding box center [314, 279] width 65 height 9
drag, startPoint x: 280, startPoint y: 274, endPoint x: 316, endPoint y: 276, distance: 36.6
click at [316, 276] on code "testing-forecasting" at bounding box center [314, 279] width 65 height 9
drag, startPoint x: 339, startPoint y: 277, endPoint x: 279, endPoint y: 276, distance: 60.5
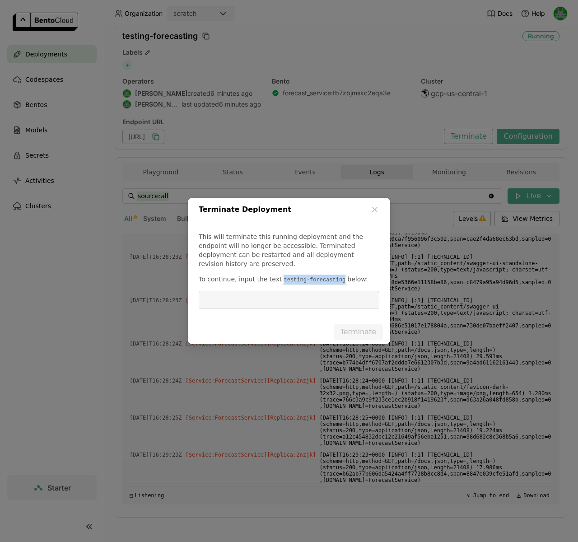
click at [282, 276] on code "testing-forecasting" at bounding box center [314, 279] width 65 height 9
copy code "testing-forecasting"
click at [278, 291] on input "dialog" at bounding box center [289, 299] width 170 height 17
paste input "testing-forecasting"
type input "testing-forecasting"
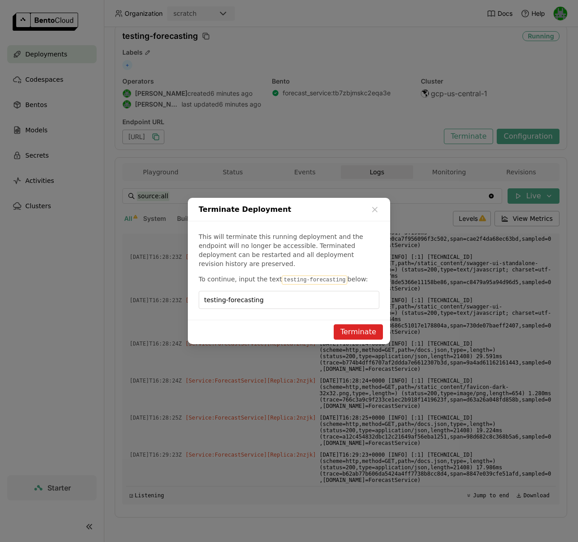
click at [338, 328] on button "Terminate" at bounding box center [358, 331] width 49 height 15
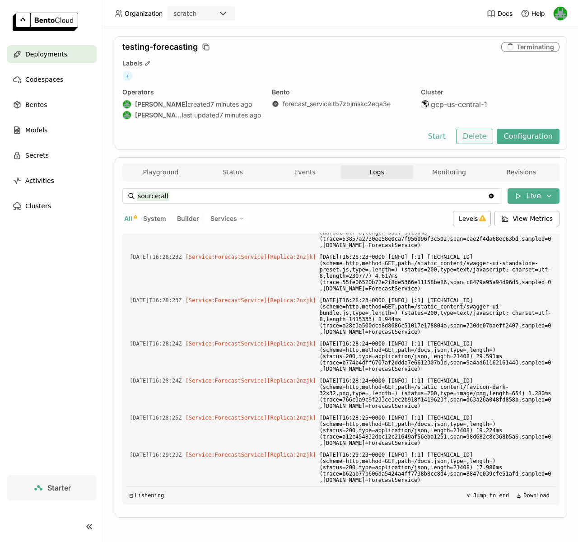
click at [475, 139] on button "Delete" at bounding box center [474, 136] width 37 height 15
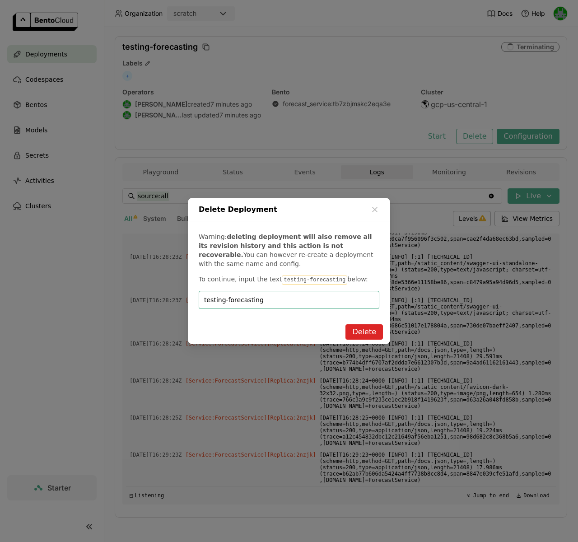
click at [318, 300] on input "testing-forecasting" at bounding box center [289, 299] width 170 height 17
type input "testing-forecasting"
click at [360, 330] on button "Delete" at bounding box center [363, 331] width 37 height 15
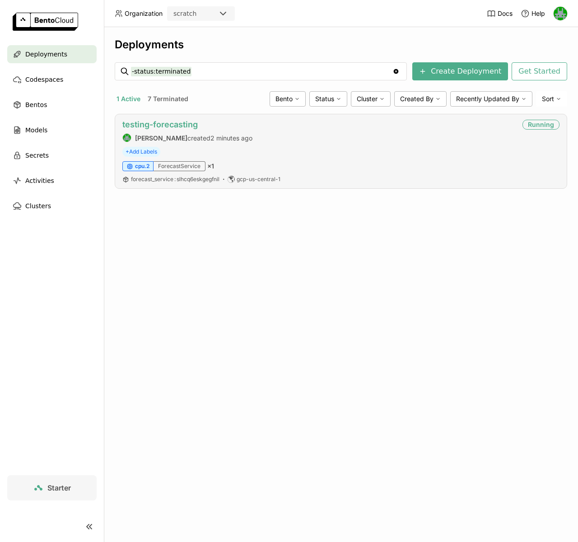
click at [152, 123] on link "testing-forecasting" at bounding box center [159, 124] width 75 height 9
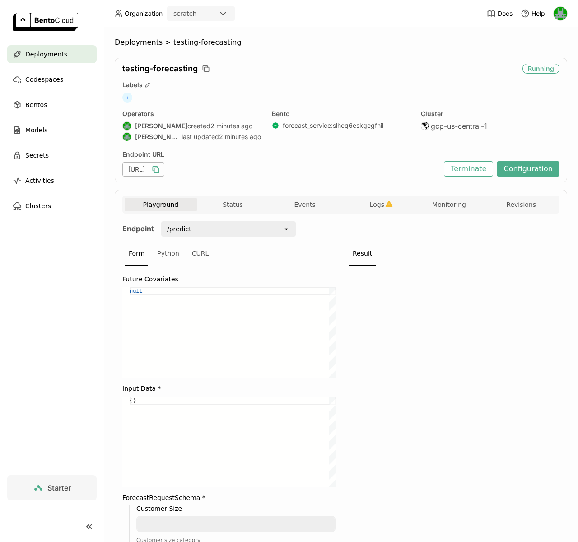
click at [160, 169] on icon "button" at bounding box center [155, 169] width 9 height 9
click at [258, 204] on button "Status" at bounding box center [233, 205] width 72 height 14
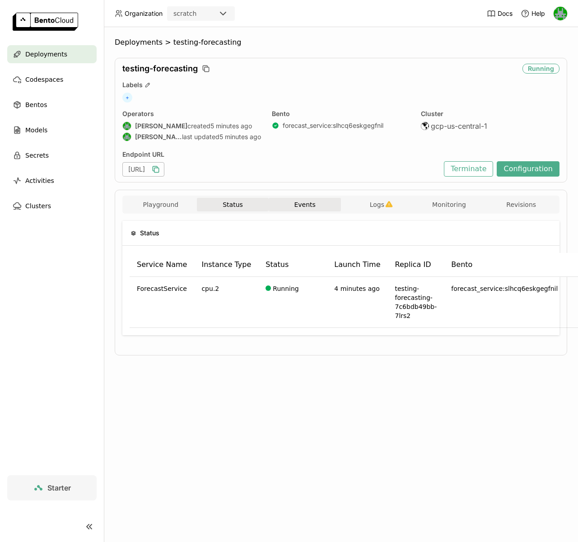
click at [287, 202] on button "Events" at bounding box center [305, 205] width 72 height 14
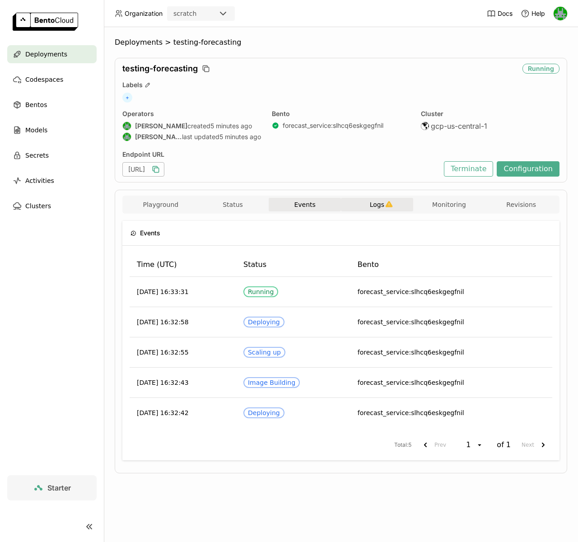
click at [384, 199] on button "Logs" at bounding box center [377, 205] width 72 height 14
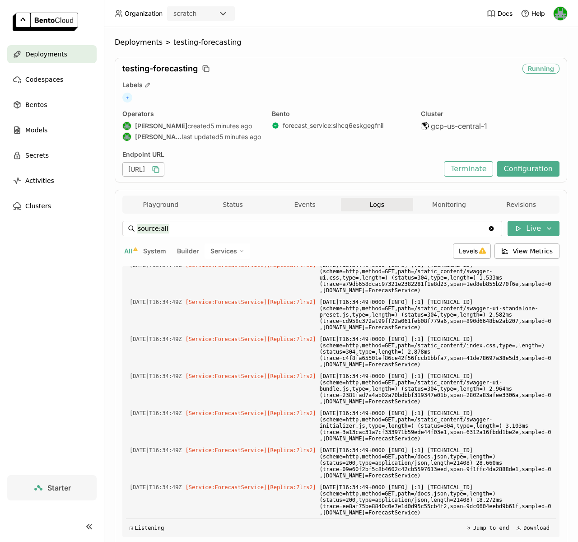
scroll to position [2841, 0]
click at [41, 97] on div "Bentos" at bounding box center [51, 105] width 89 height 18
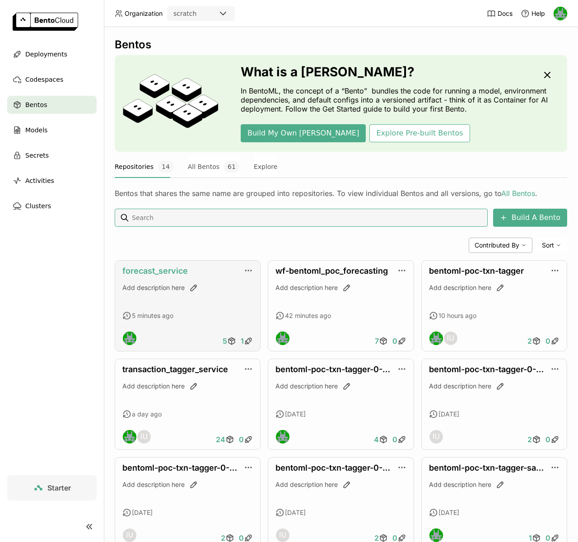
click at [158, 270] on link "forecast_service" at bounding box center [154, 270] width 65 height 9
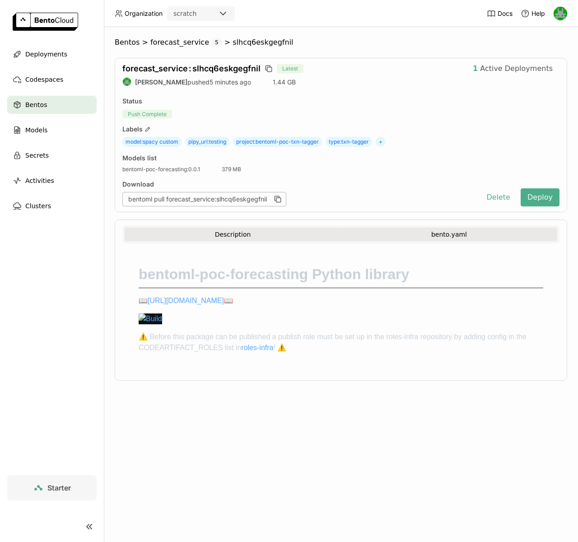
click at [384, 230] on button "bento.yaml" at bounding box center [449, 234] width 216 height 14
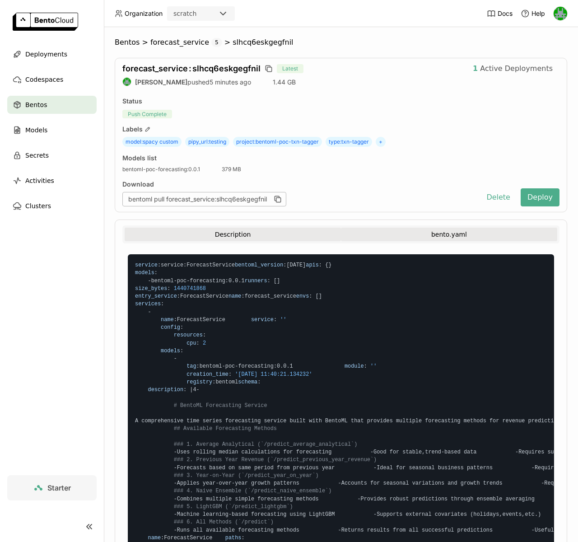
click at [266, 231] on button "Description" at bounding box center [233, 234] width 216 height 14
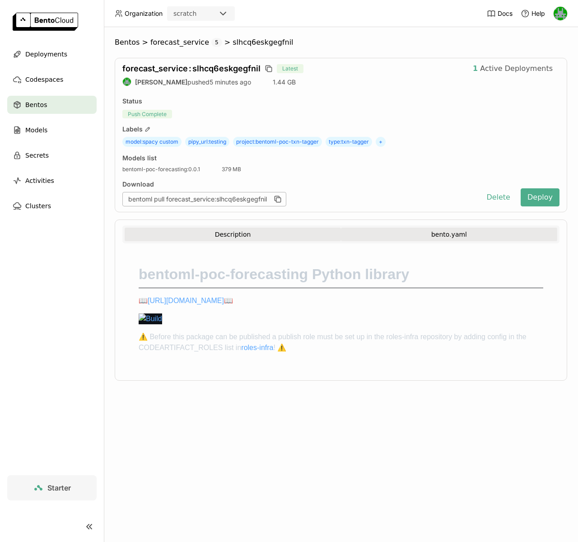
click at [418, 234] on button "bento.yaml" at bounding box center [449, 234] width 216 height 14
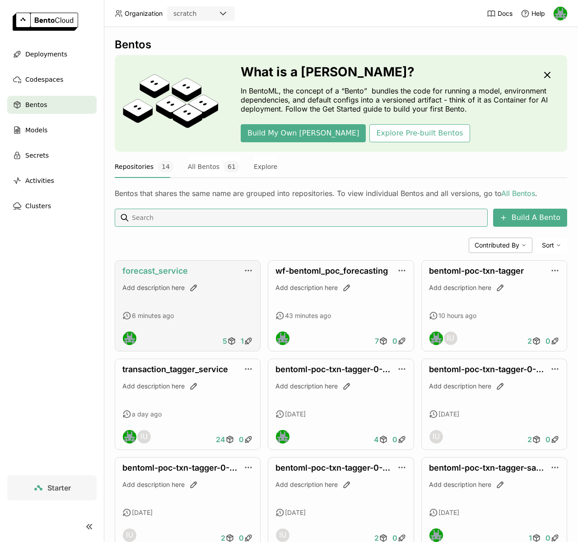
click at [181, 269] on link "forecast_service" at bounding box center [154, 270] width 65 height 9
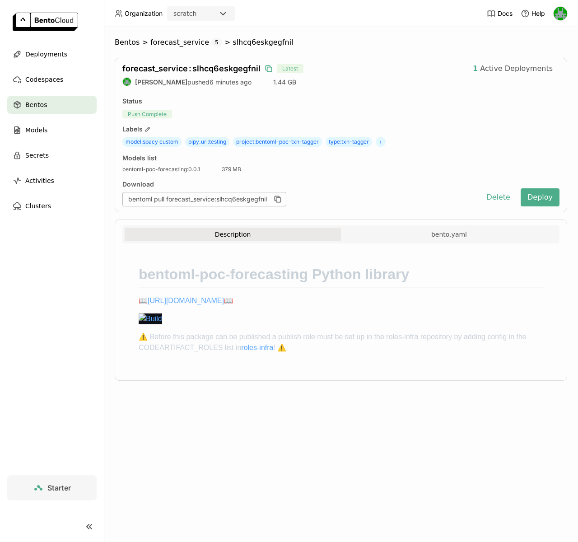
click at [267, 70] on icon "button" at bounding box center [268, 68] width 9 height 9
click at [269, 70] on icon "button" at bounding box center [268, 68] width 9 height 9
click at [222, 42] on span ">" at bounding box center [227, 42] width 11 height 9
click at [211, 42] on span "5" at bounding box center [216, 42] width 11 height 9
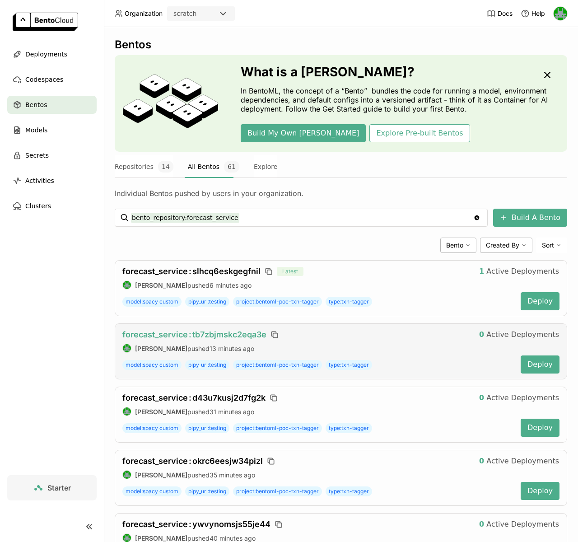
click at [220, 333] on span "forecast_service : tb7zbjmskc2eqa3e" at bounding box center [194, 333] width 144 height 9
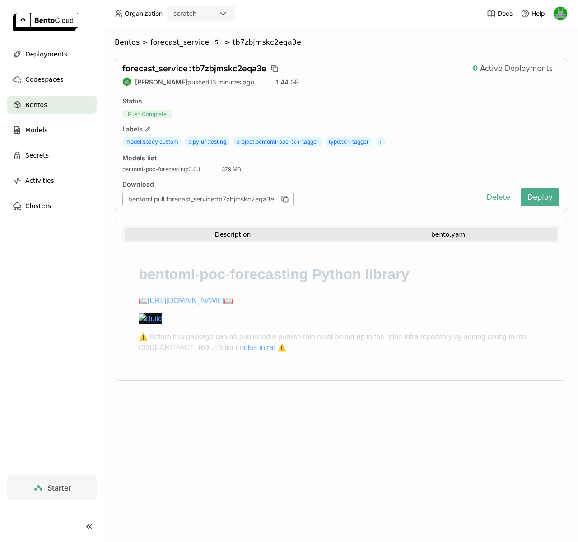
click at [410, 237] on button "bento.yaml" at bounding box center [449, 234] width 216 height 14
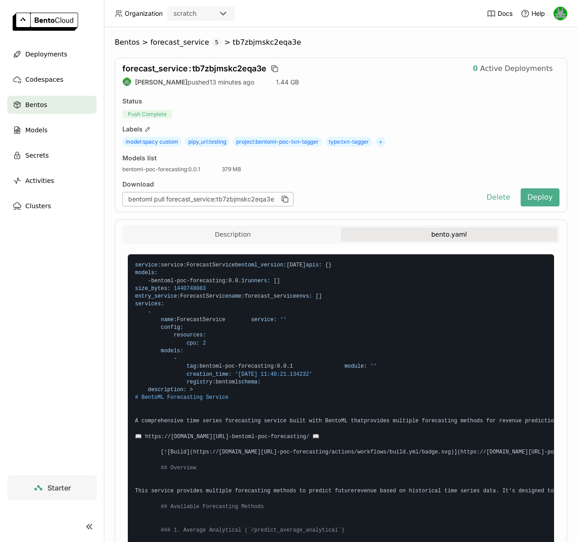
scroll to position [75, 0]
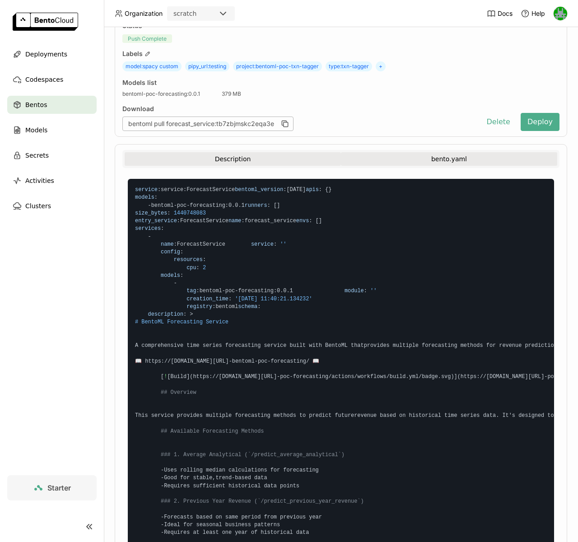
click at [212, 161] on button "Description" at bounding box center [233, 159] width 216 height 14
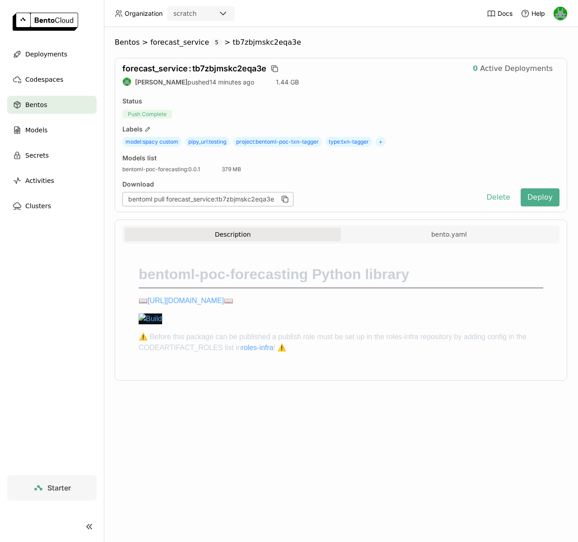
scroll to position [0, 0]
click at [382, 237] on button "bento.yaml" at bounding box center [449, 234] width 216 height 14
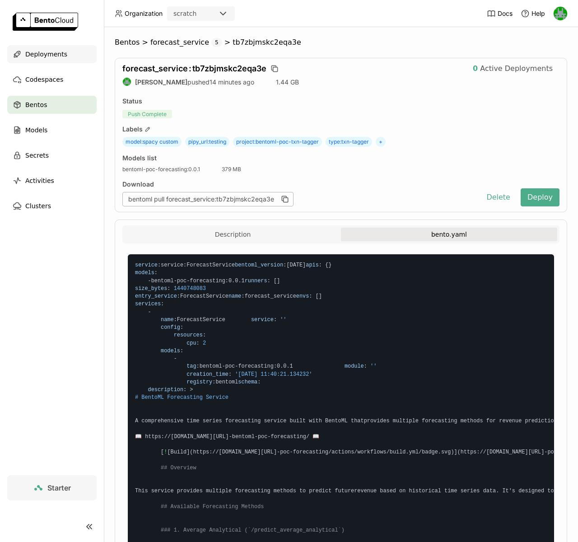
click at [35, 57] on span "Deployments" at bounding box center [46, 54] width 42 height 11
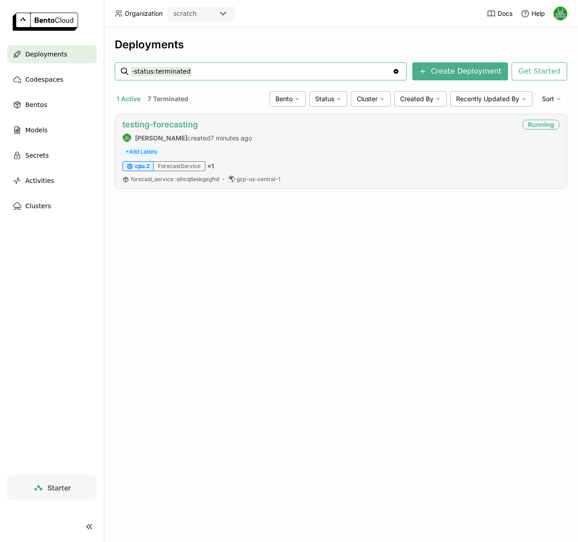
click at [184, 120] on link "testing-forecasting" at bounding box center [159, 124] width 75 height 9
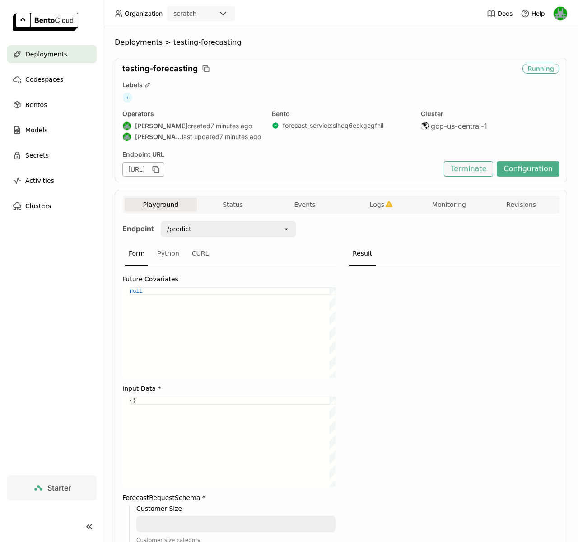
click at [469, 166] on button "Terminate" at bounding box center [468, 168] width 49 height 15
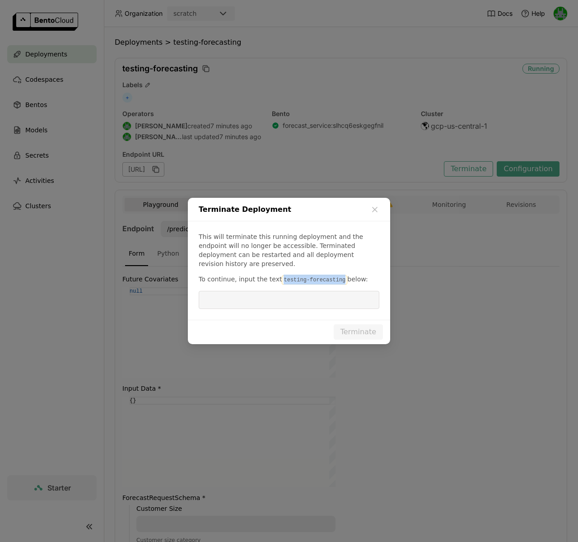
drag, startPoint x: 342, startPoint y: 277, endPoint x: 279, endPoint y: 277, distance: 62.7
click at [279, 277] on p "To continue, input the text testing-forecasting below:" at bounding box center [289, 279] width 181 height 10
copy code "testing-forecasting"
click at [285, 286] on div "This will terminate this running deployment and the endpoint will no longer be …" at bounding box center [289, 270] width 202 height 98
click at [286, 291] on input "dialog" at bounding box center [289, 299] width 170 height 17
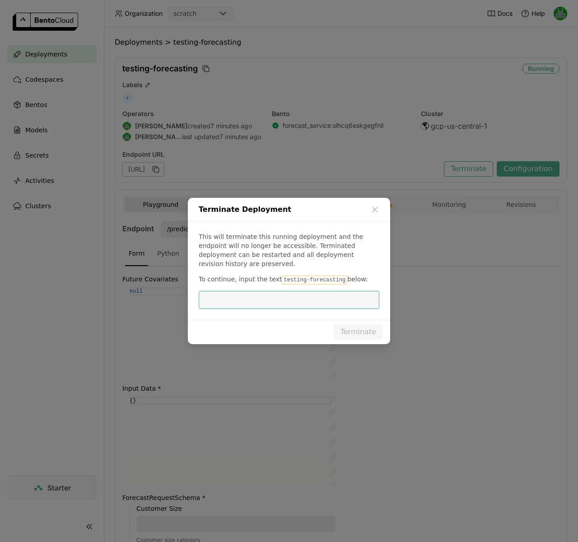
paste input "testing-forecasting"
type input "testing-forecasting"
click at [368, 328] on button "Terminate" at bounding box center [358, 331] width 49 height 15
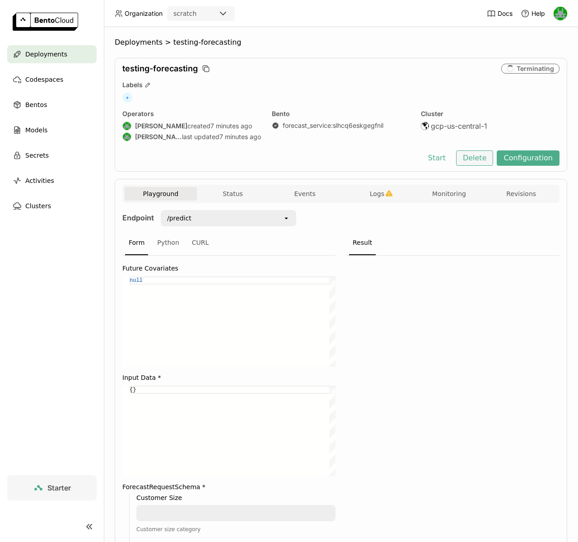
click at [474, 157] on button "Delete" at bounding box center [474, 157] width 37 height 15
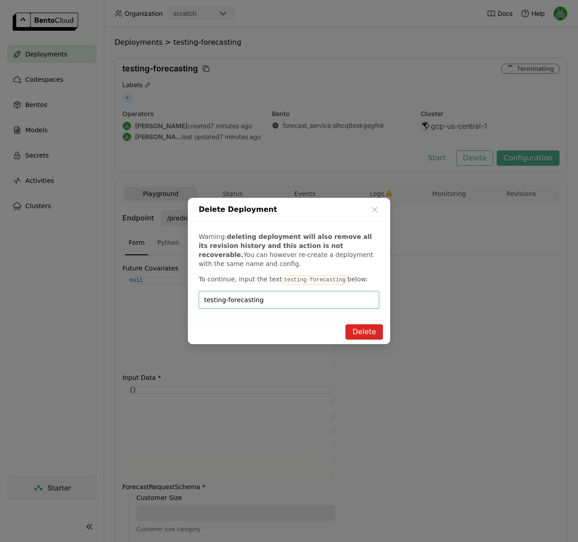
type input "testing-forecasting"
click at [353, 334] on button "Delete" at bounding box center [363, 331] width 37 height 15
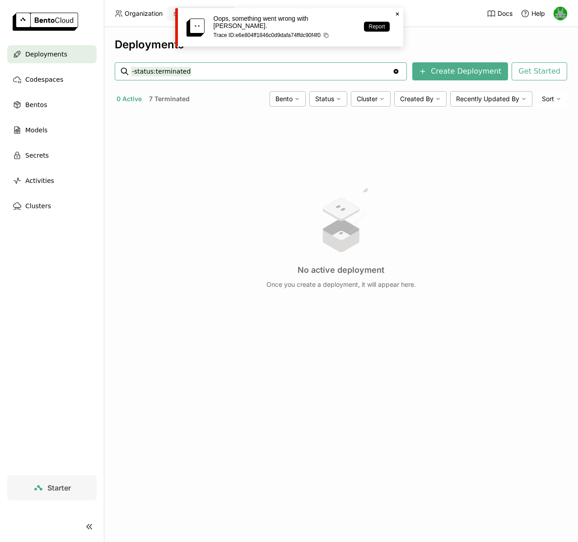
click at [54, 56] on span "Deployments" at bounding box center [46, 54] width 42 height 11
click at [398, 14] on icon "Close" at bounding box center [397, 13] width 7 height 7
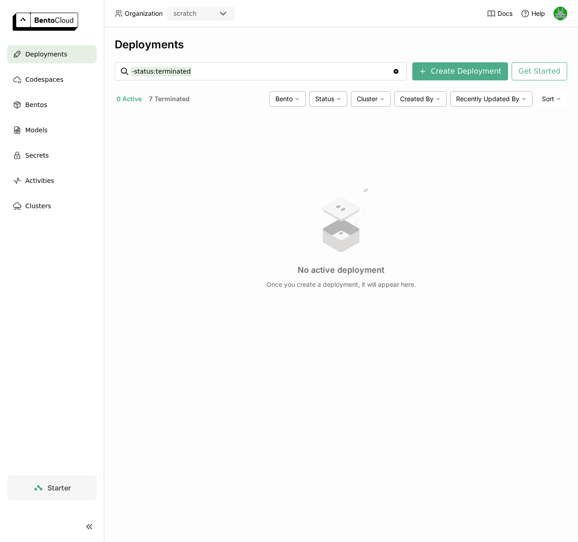
click at [450, 23] on header "Organization scratch Docs Help" at bounding box center [289, 13] width 578 height 27
click at [147, 218] on div "No active deployment Once you create a deployment, it will appear here." at bounding box center [341, 237] width 452 height 247
click at [48, 56] on span "Deployments" at bounding box center [46, 54] width 42 height 11
click at [41, 109] on span "Bentos" at bounding box center [36, 104] width 22 height 11
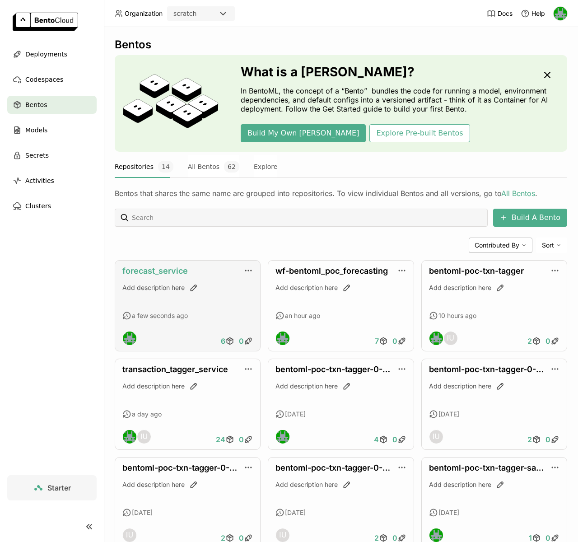
click at [158, 269] on link "forecast_service" at bounding box center [154, 270] width 65 height 9
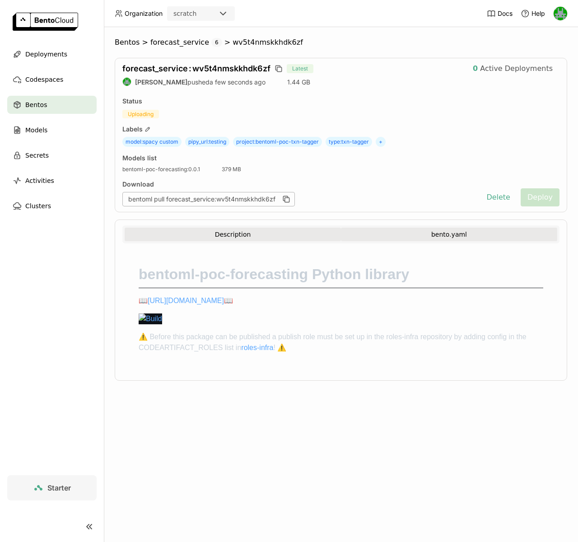
click at [402, 230] on button "bento.yaml" at bounding box center [449, 234] width 216 height 14
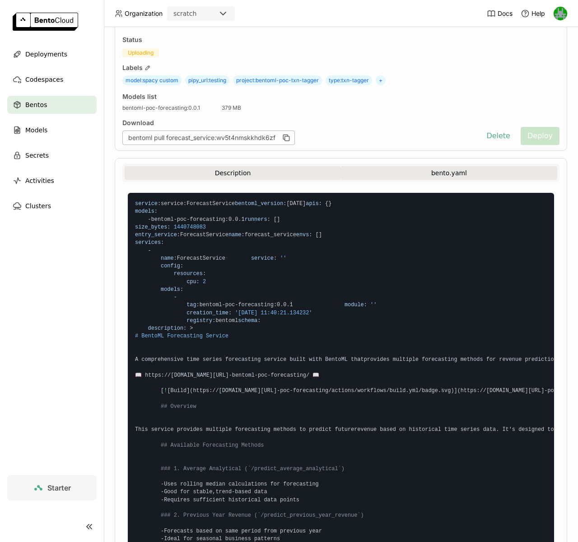
scroll to position [161, 0]
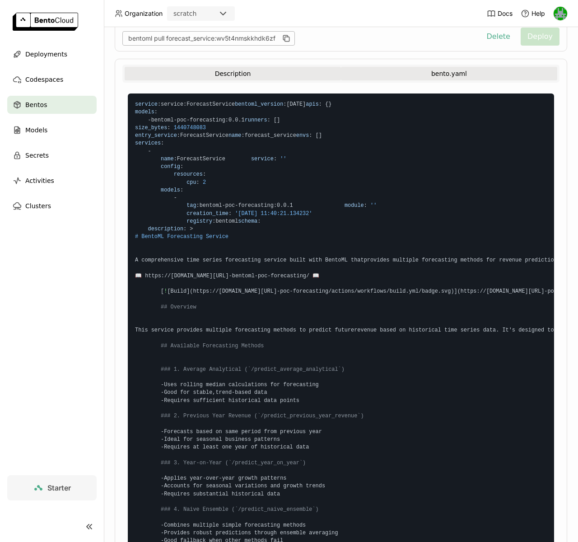
click at [153, 72] on button "Description" at bounding box center [233, 74] width 216 height 14
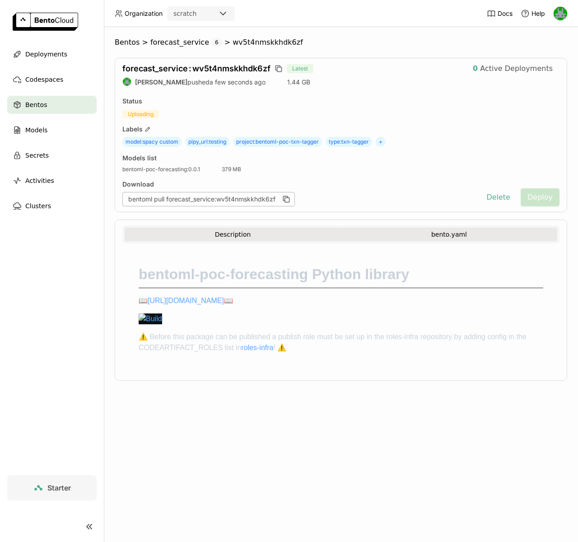
click at [402, 233] on button "bento.yaml" at bounding box center [449, 234] width 216 height 14
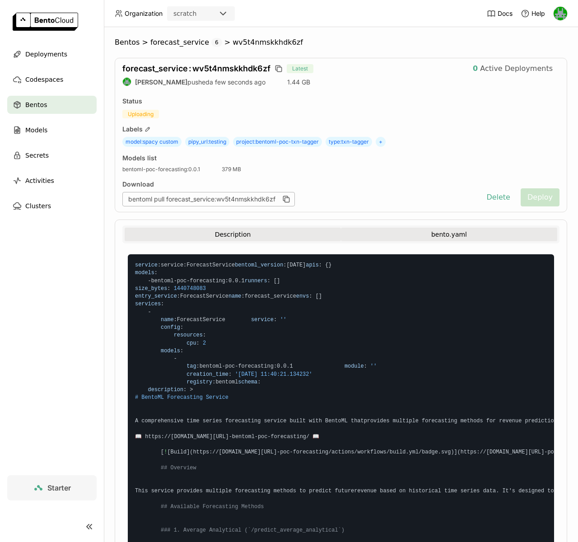
click at [250, 234] on button "Description" at bounding box center [233, 234] width 216 height 14
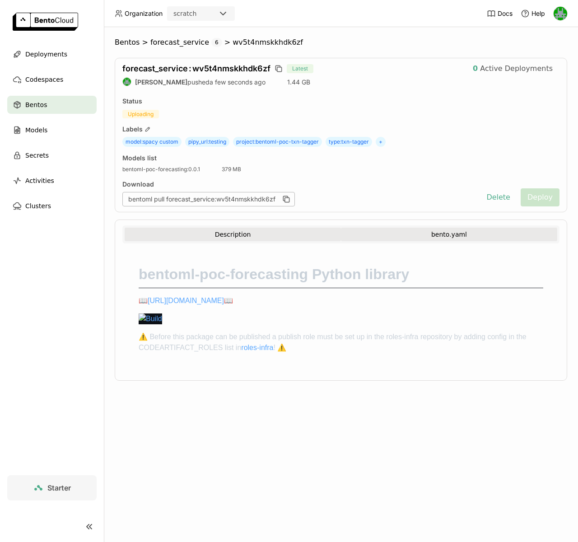
click at [384, 233] on button "bento.yaml" at bounding box center [449, 234] width 216 height 14
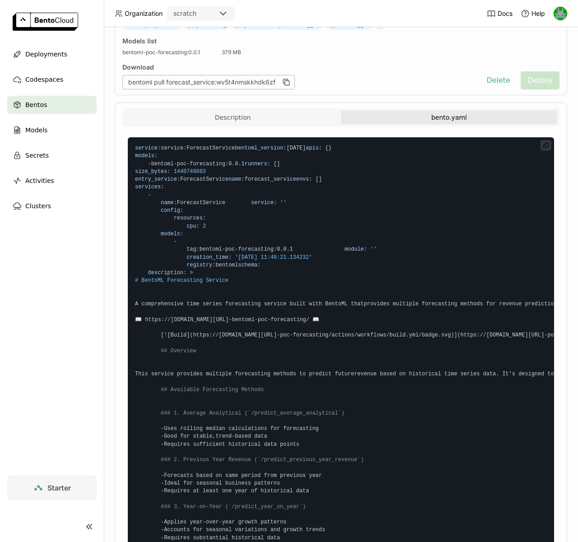
scroll to position [23, 0]
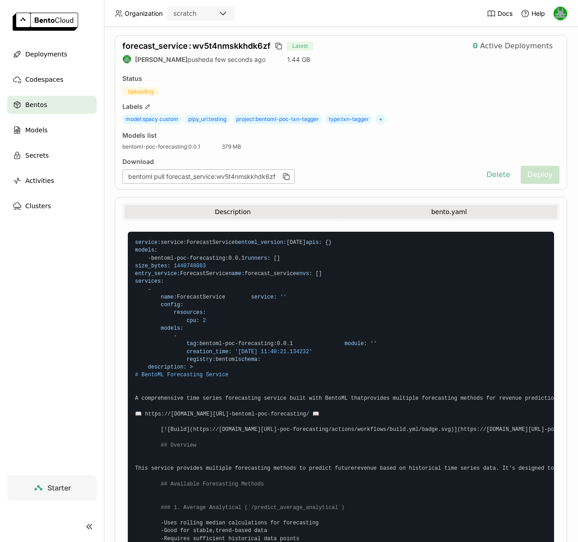
click at [228, 218] on button "Description" at bounding box center [233, 212] width 216 height 14
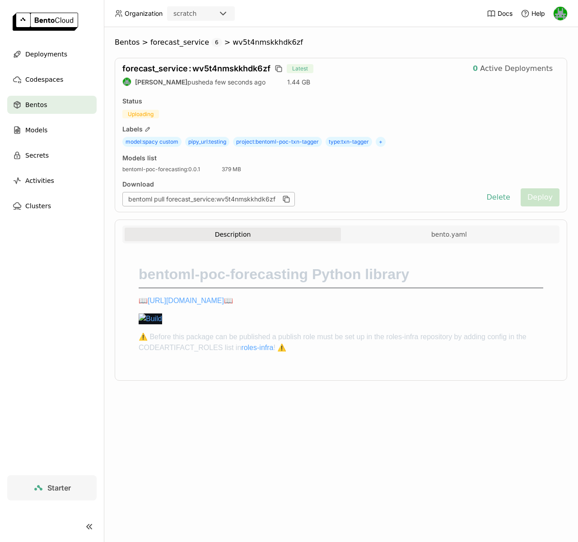
scroll to position [0, 0]
click at [409, 225] on div "Description bento.yaml" at bounding box center [340, 234] width 437 height 18
click at [408, 230] on button "bento.yaml" at bounding box center [449, 234] width 216 height 14
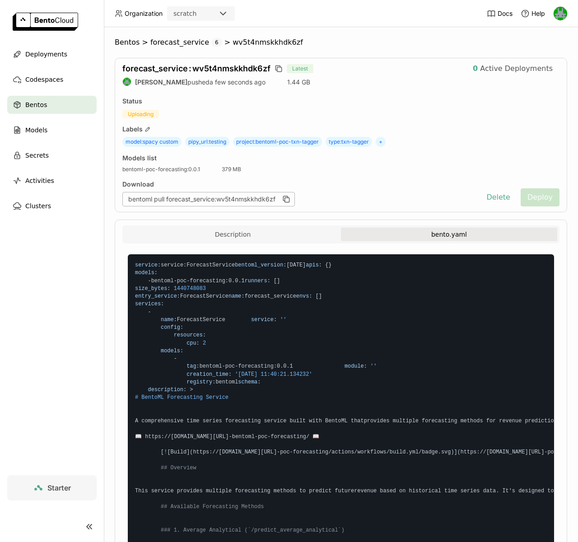
scroll to position [146, 0]
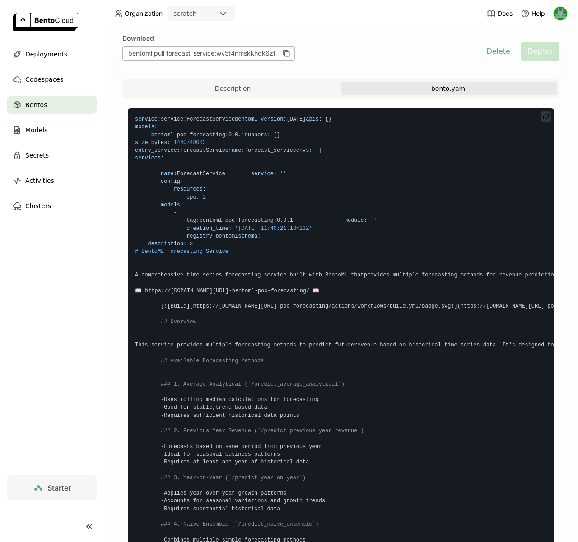
click at [238, 239] on span "schema" at bounding box center [247, 236] width 19 height 6
click at [203, 93] on button "Description" at bounding box center [233, 89] width 216 height 14
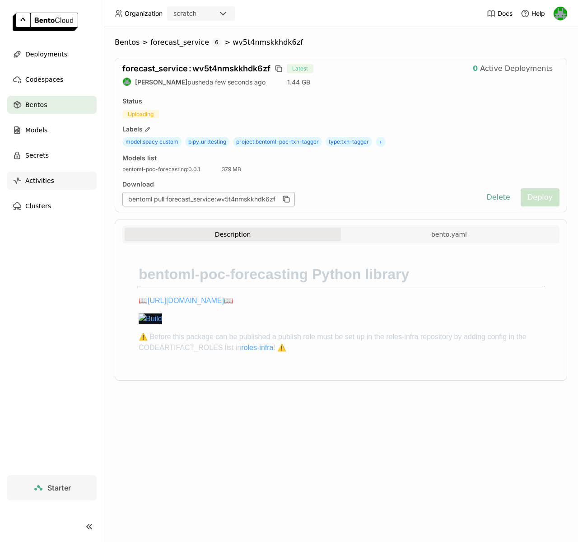
scroll to position [0, 0]
click at [33, 104] on span "Bentos" at bounding box center [36, 104] width 22 height 11
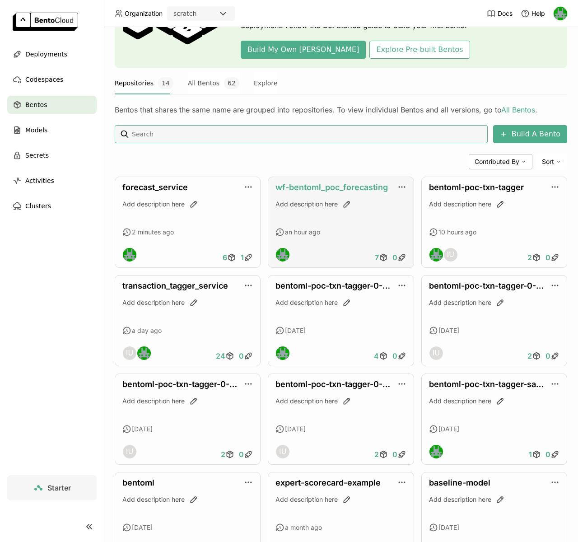
scroll to position [111, 0]
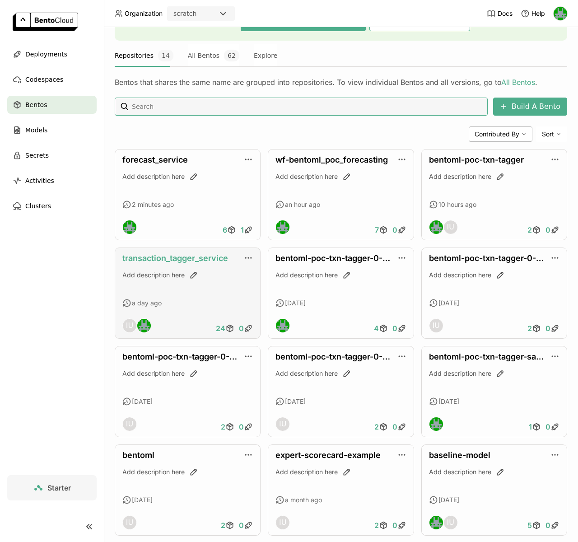
click at [188, 257] on link "transaction_tagger_service" at bounding box center [175, 257] width 106 height 9
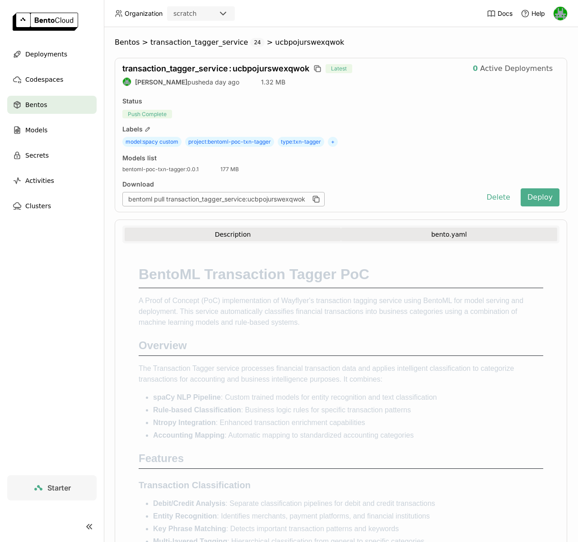
click at [407, 232] on button "bento.yaml" at bounding box center [449, 234] width 216 height 14
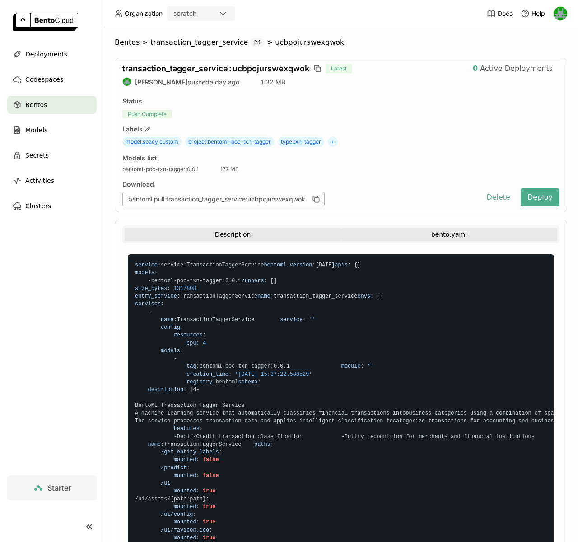
click at [231, 234] on button "Description" at bounding box center [233, 234] width 216 height 14
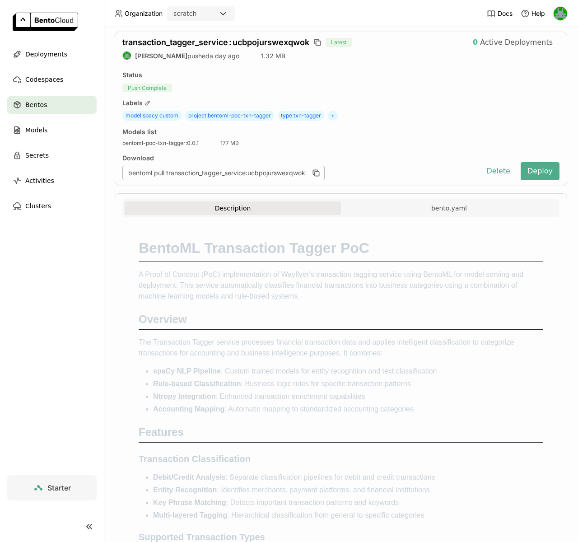
scroll to position [27, 0]
